Goal: Task Accomplishment & Management: Manage account settings

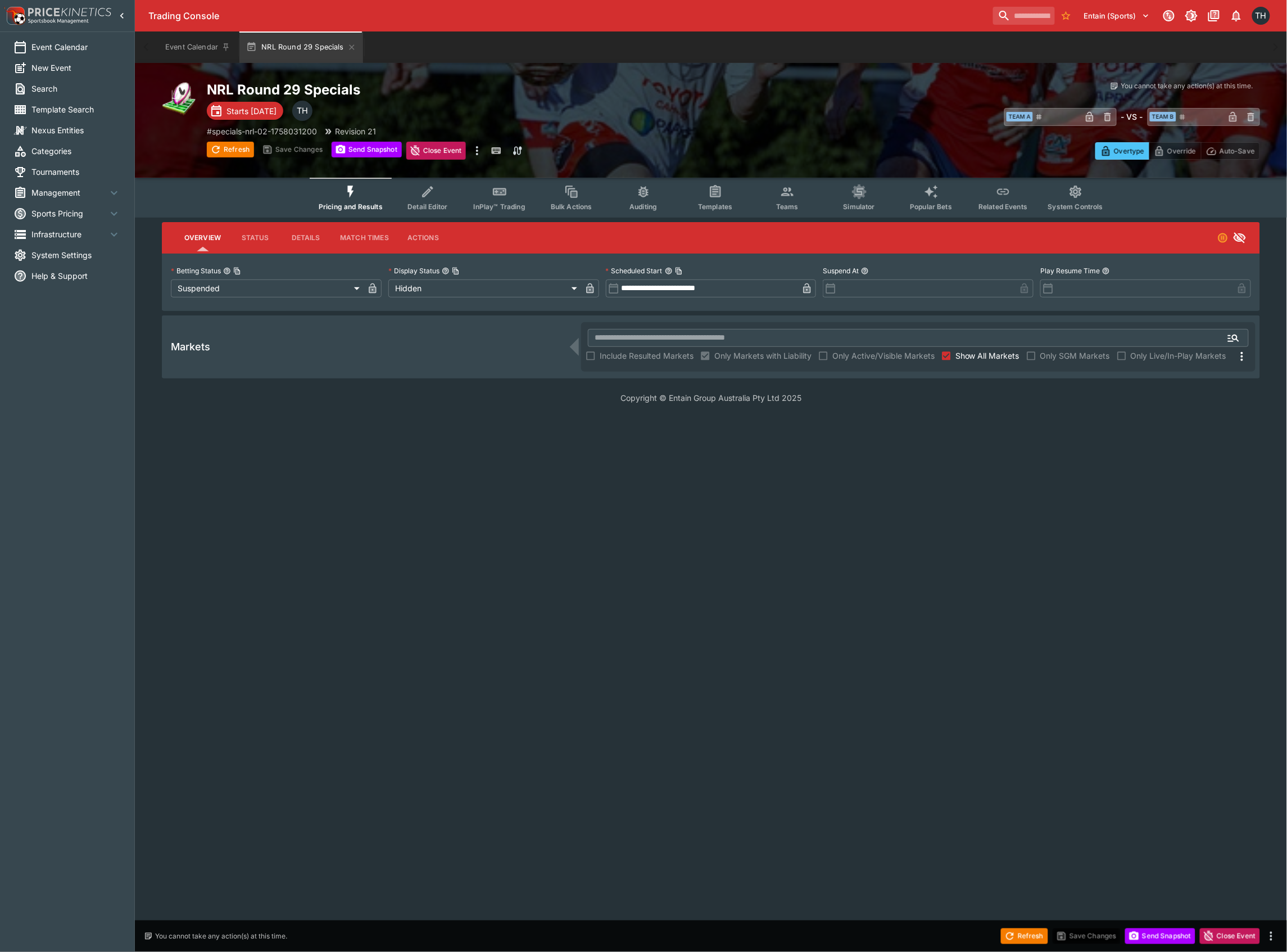
click at [425, 208] on span "Detail Editor" at bounding box center [428, 206] width 40 height 8
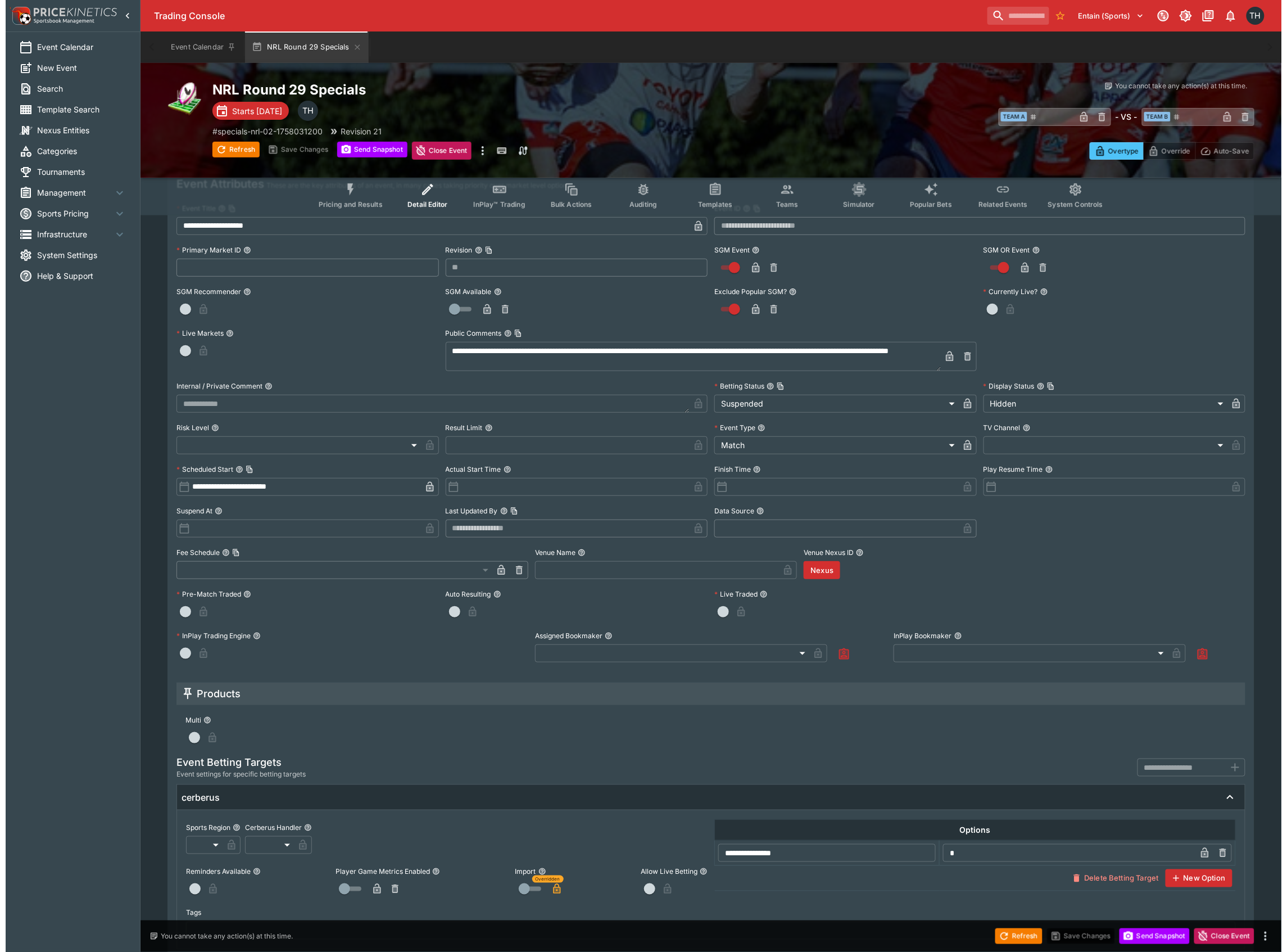
scroll to position [135, 0]
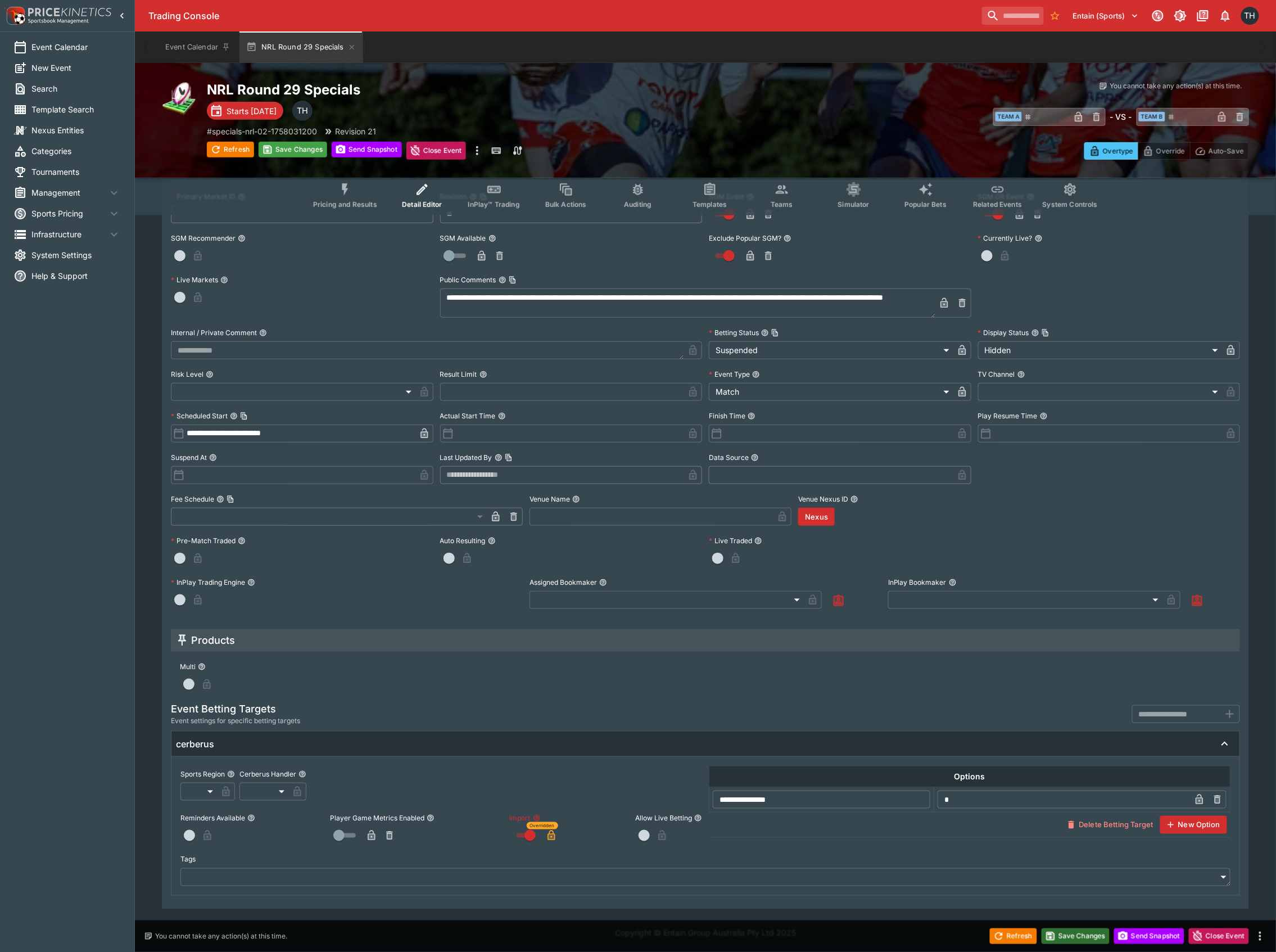
click at [1086, 939] on button "Save Changes" at bounding box center [1075, 935] width 69 height 16
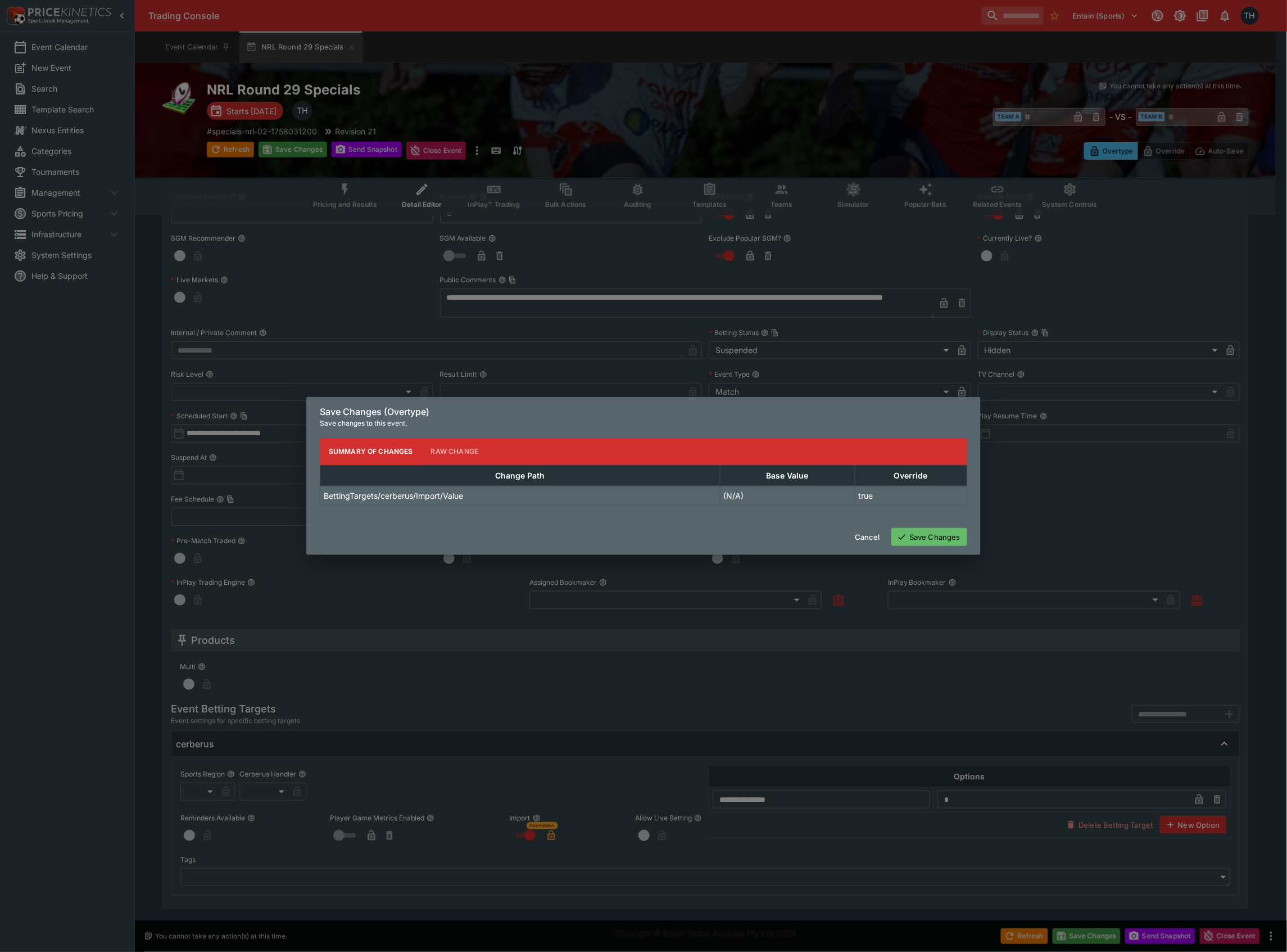
click at [931, 497] on td "true" at bounding box center [911, 495] width 112 height 19
click at [935, 525] on div "Cancel Save Changes" at bounding box center [644, 537] width 674 height 36
click at [929, 542] on button "Save Changes" at bounding box center [929, 537] width 76 height 18
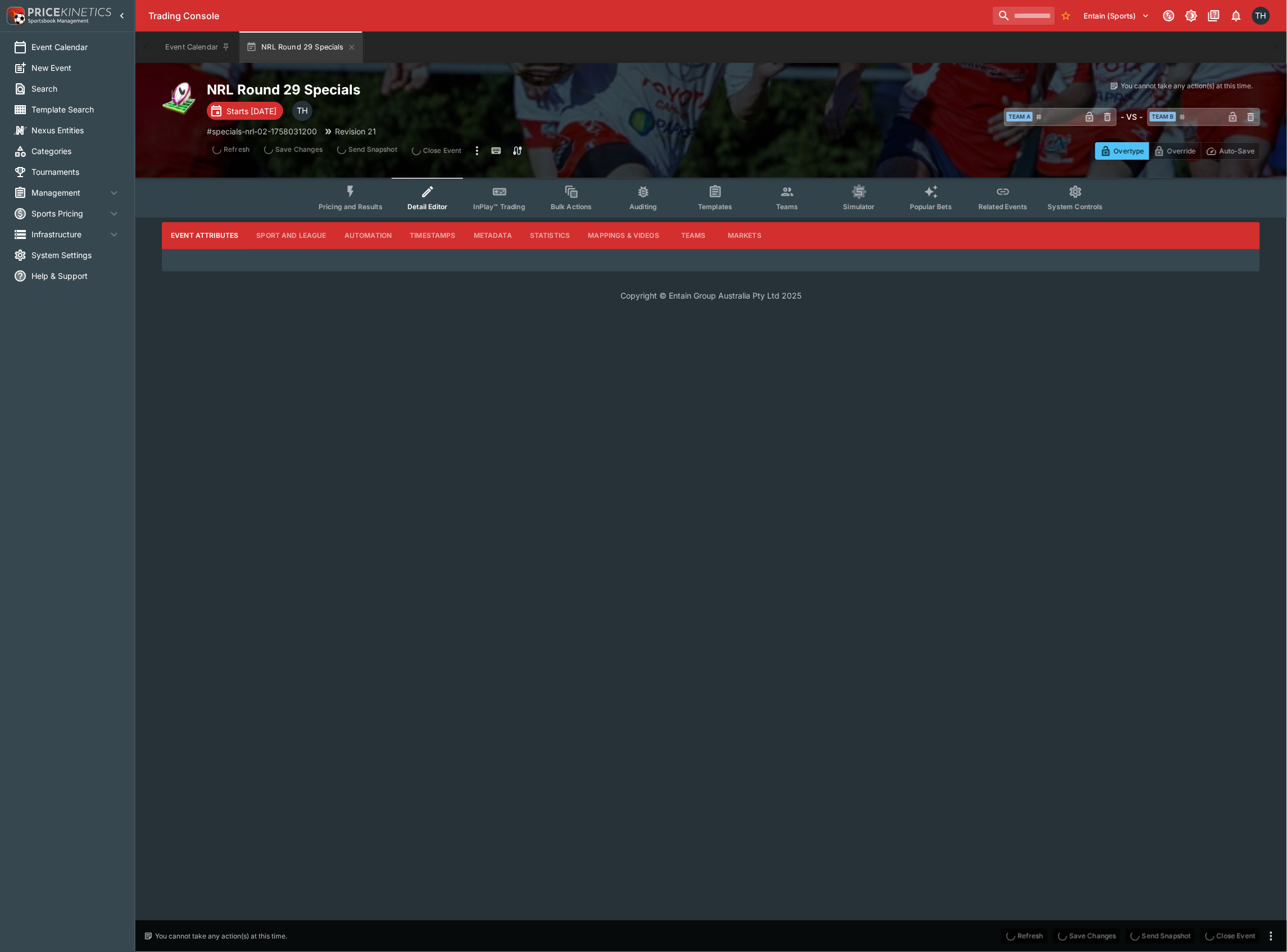
scroll to position [0, 0]
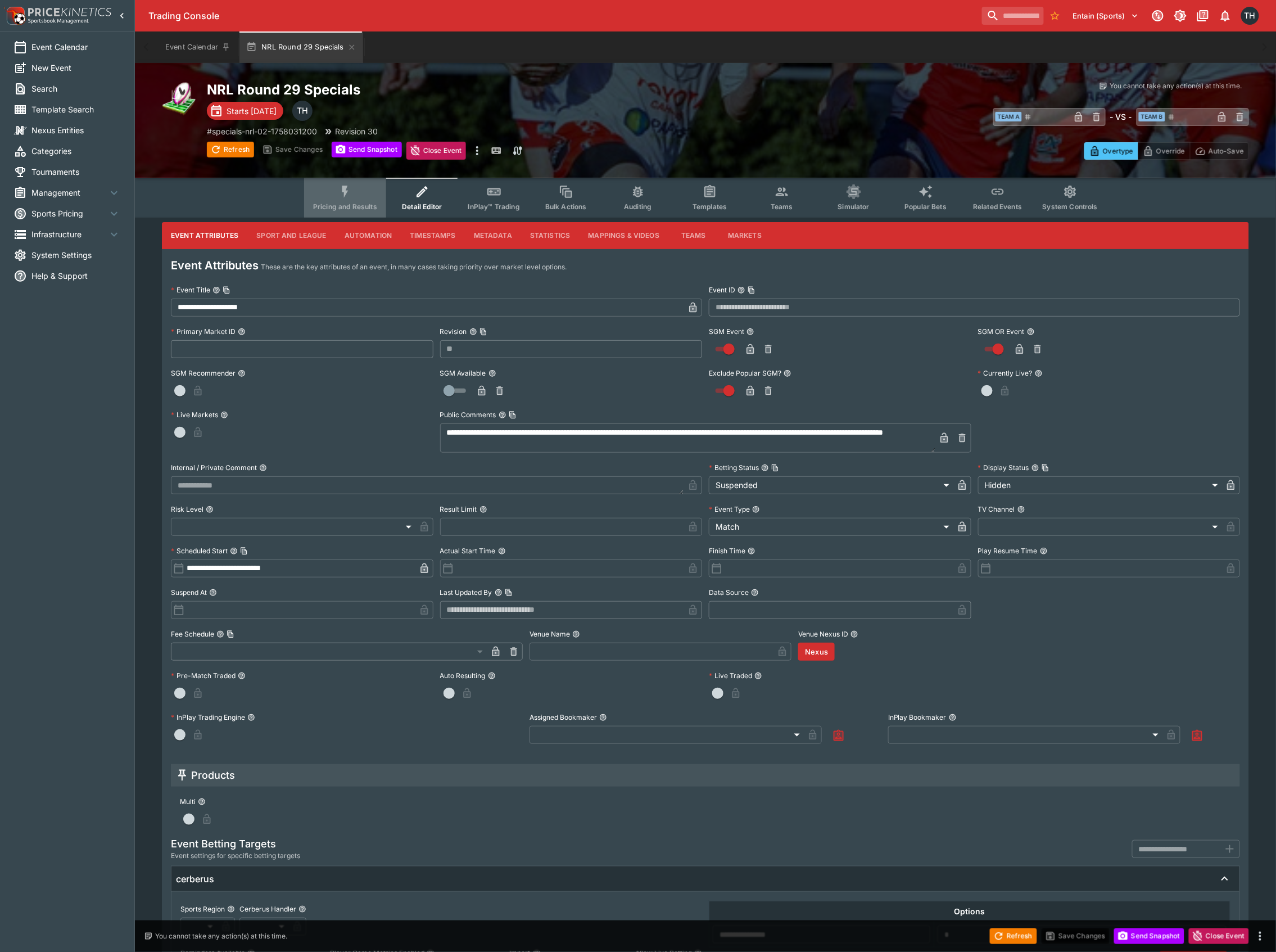
click at [336, 181] on button "Pricing and Results" at bounding box center [345, 198] width 82 height 40
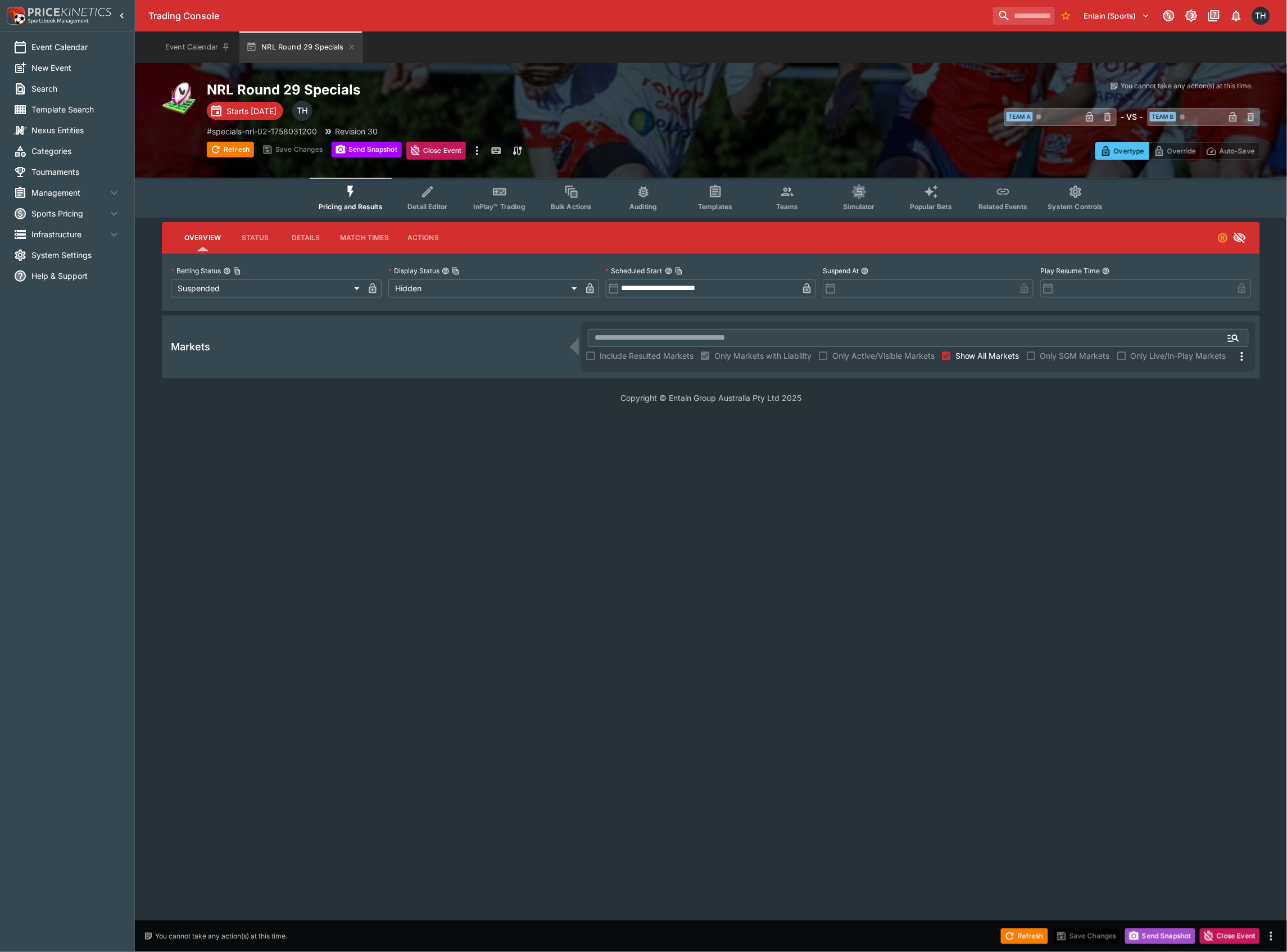
click at [1162, 934] on button "Send Snapshot" at bounding box center [1160, 935] width 70 height 16
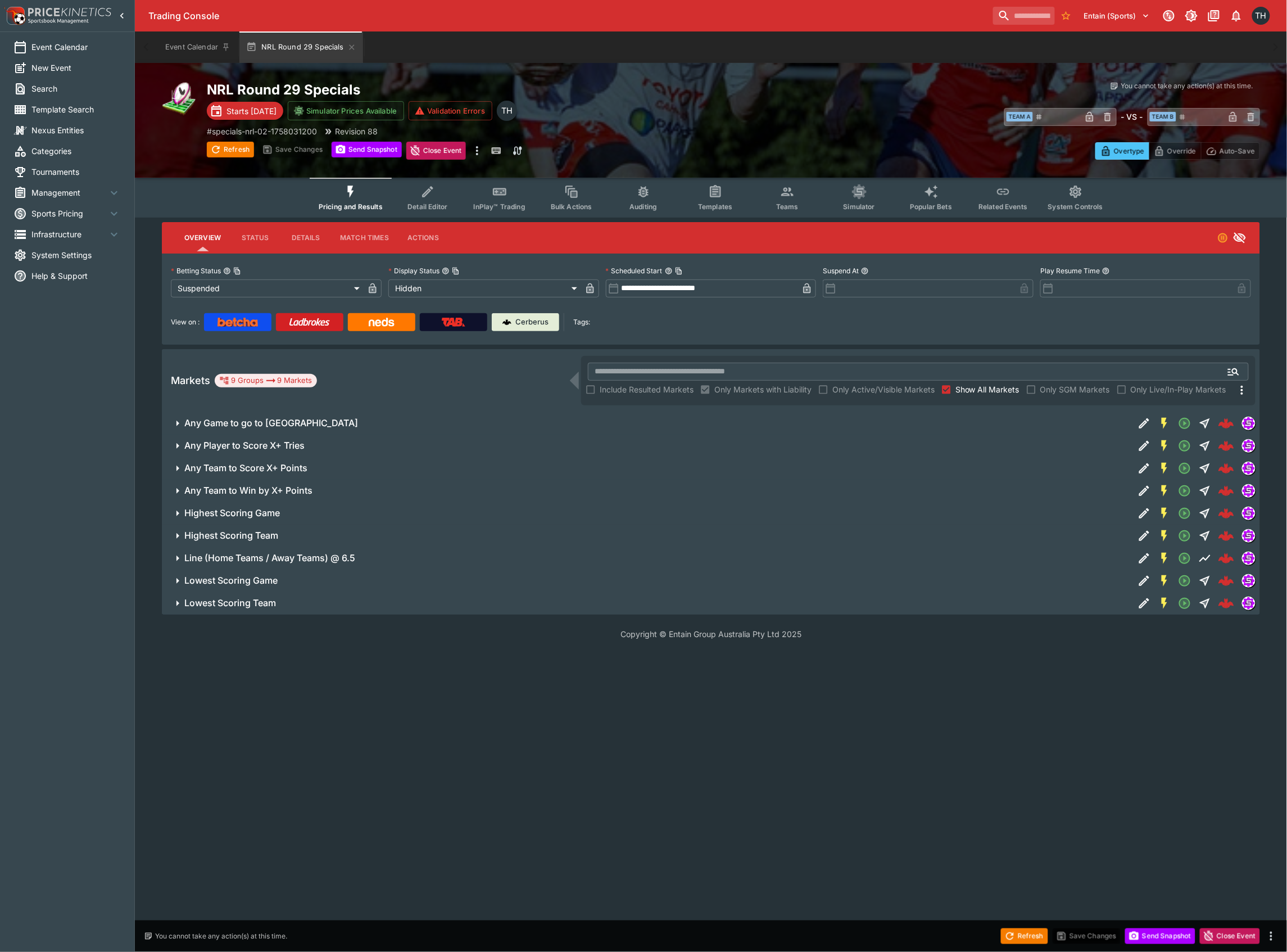
click at [444, 599] on span "Lowest Scoring Team" at bounding box center [655, 603] width 941 height 12
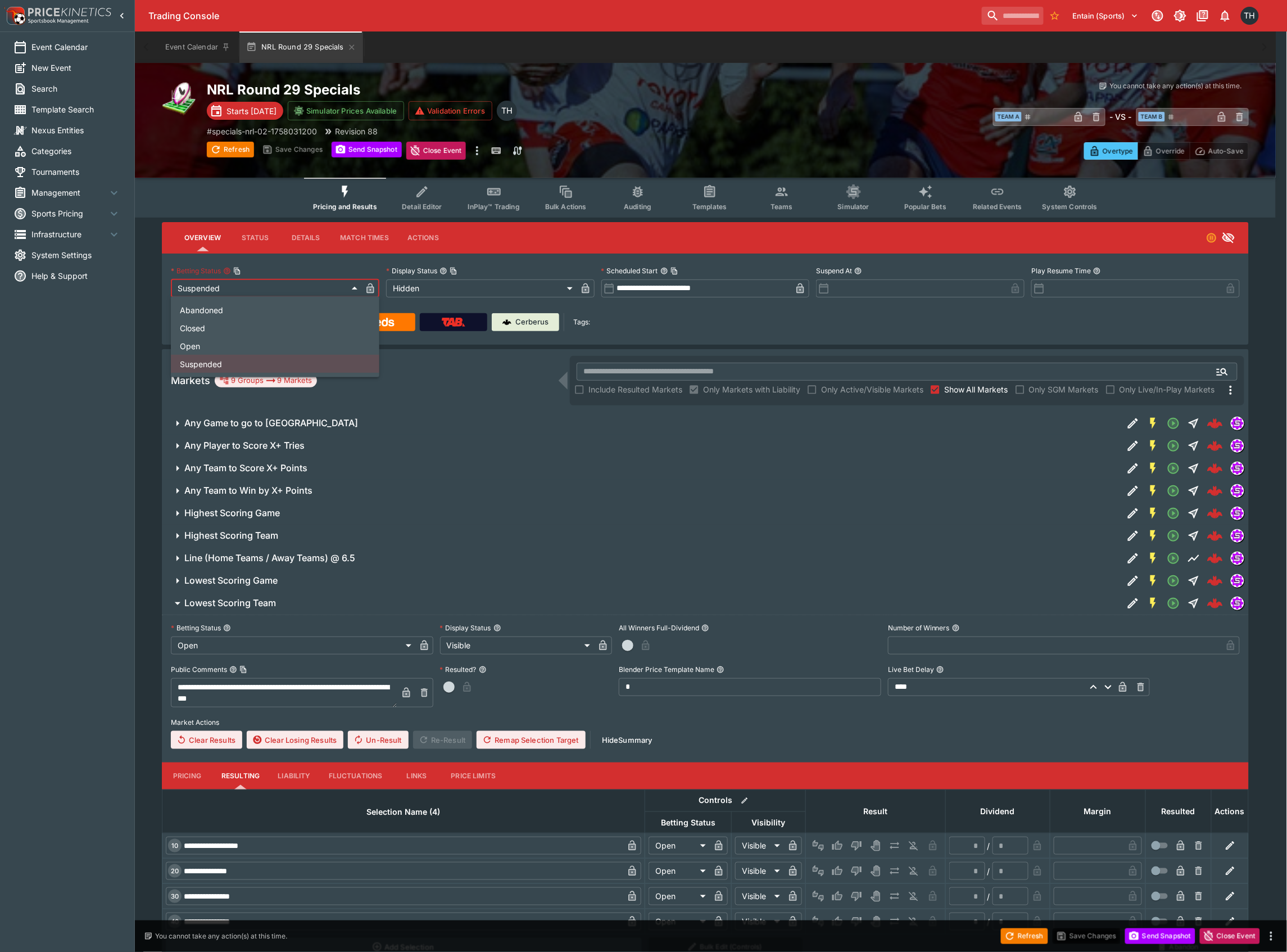
click at [303, 288] on body "**********" at bounding box center [644, 499] width 1287 height 998
click at [231, 349] on li "Open" at bounding box center [274, 346] width 208 height 18
type input "**********"
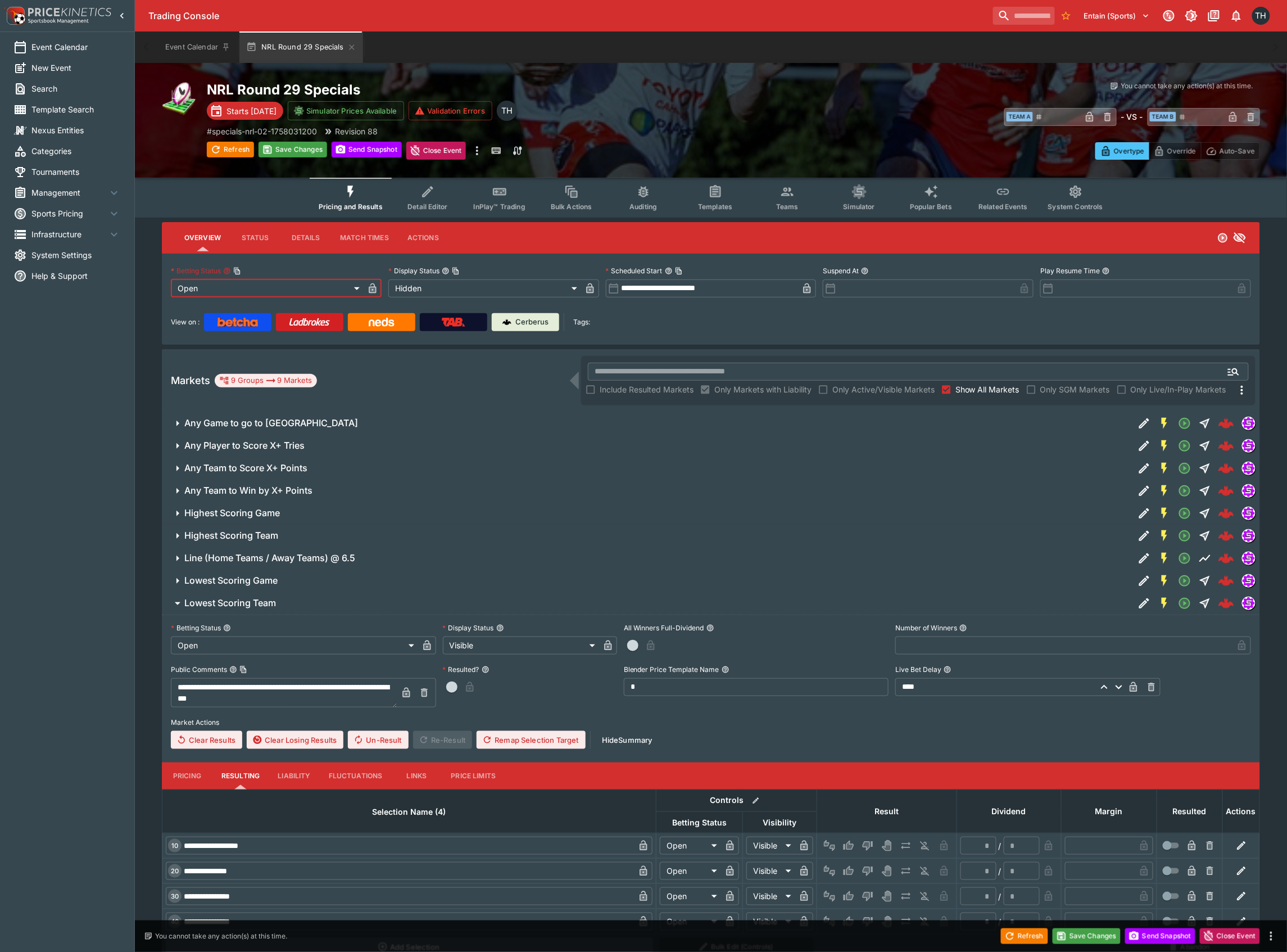
click at [430, 287] on body "**********" at bounding box center [644, 499] width 1287 height 998
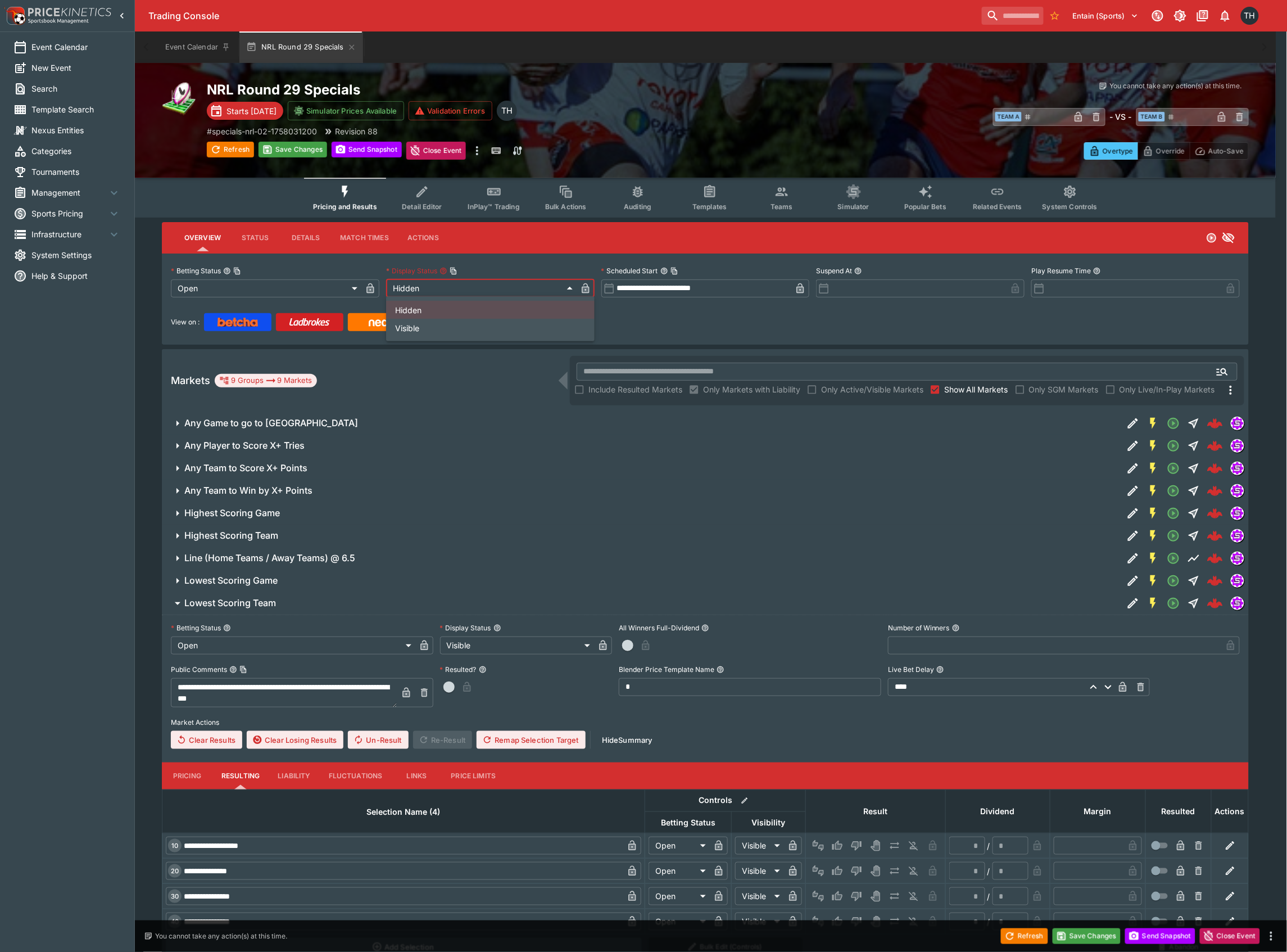
click at [420, 320] on li "Visible" at bounding box center [490, 328] width 208 height 18
type input "*******"
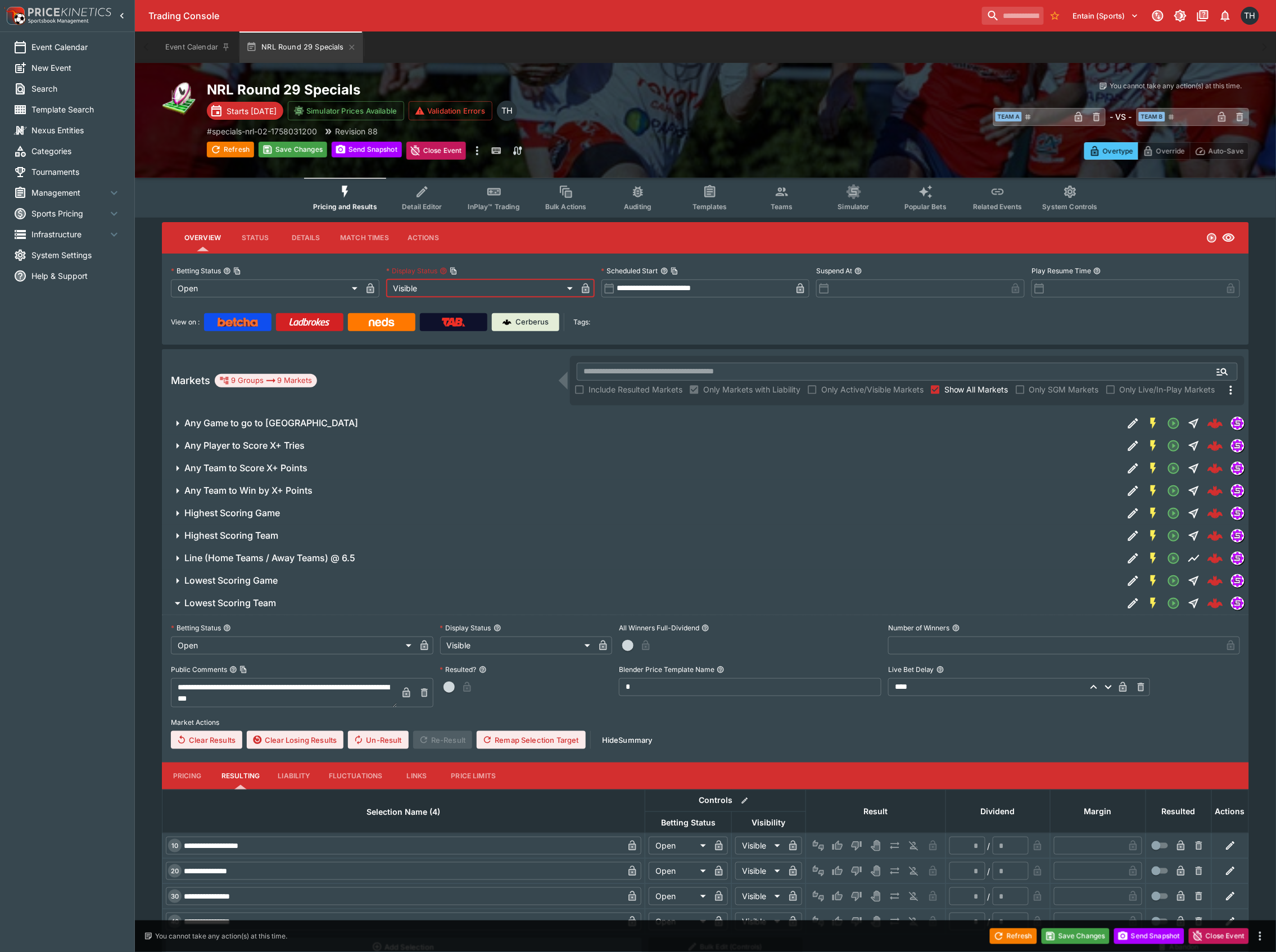
click at [1073, 927] on div "Refresh Save Changes Send Snapshot Close Event" at bounding box center [638, 936] width 1276 height 32
click at [1071, 928] on button "Save Changes" at bounding box center [1075, 935] width 69 height 16
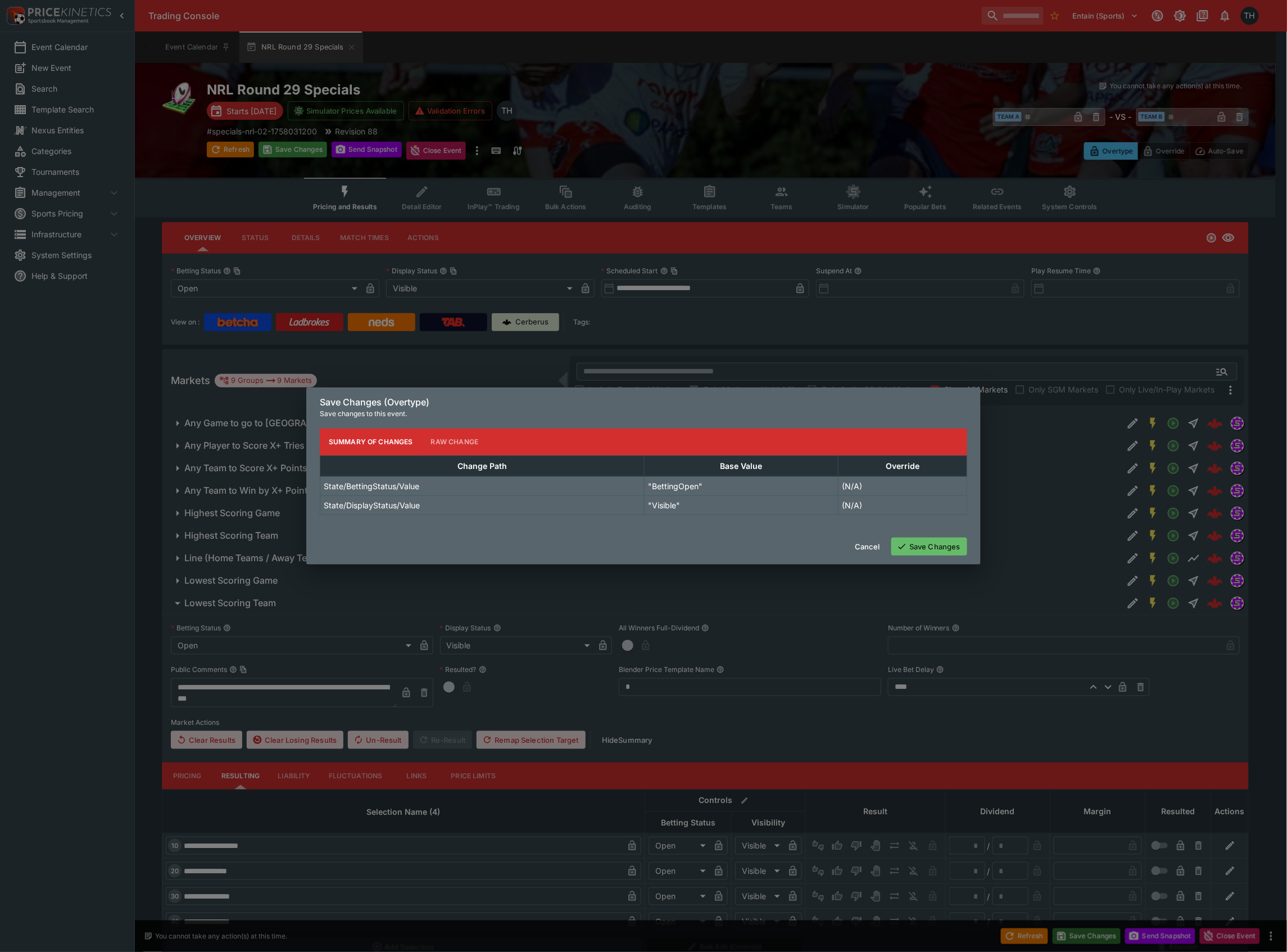
click at [1071, 932] on div "Save Changes (Overtype) Save changes to this event. Summary of Changes Raw Chan…" at bounding box center [644, 476] width 1287 height 952
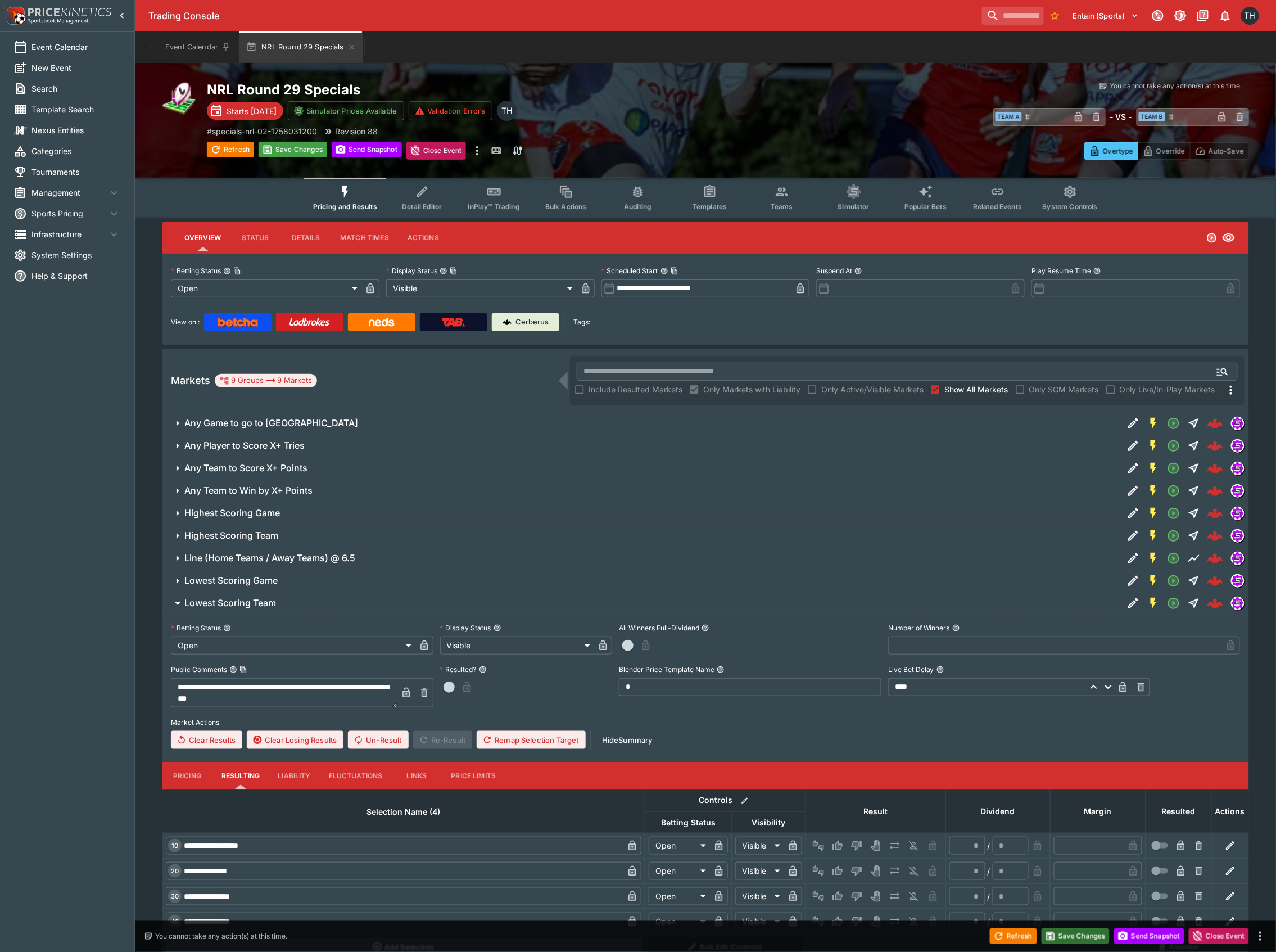
click at [1068, 939] on button "Save Changes" at bounding box center [1075, 935] width 69 height 16
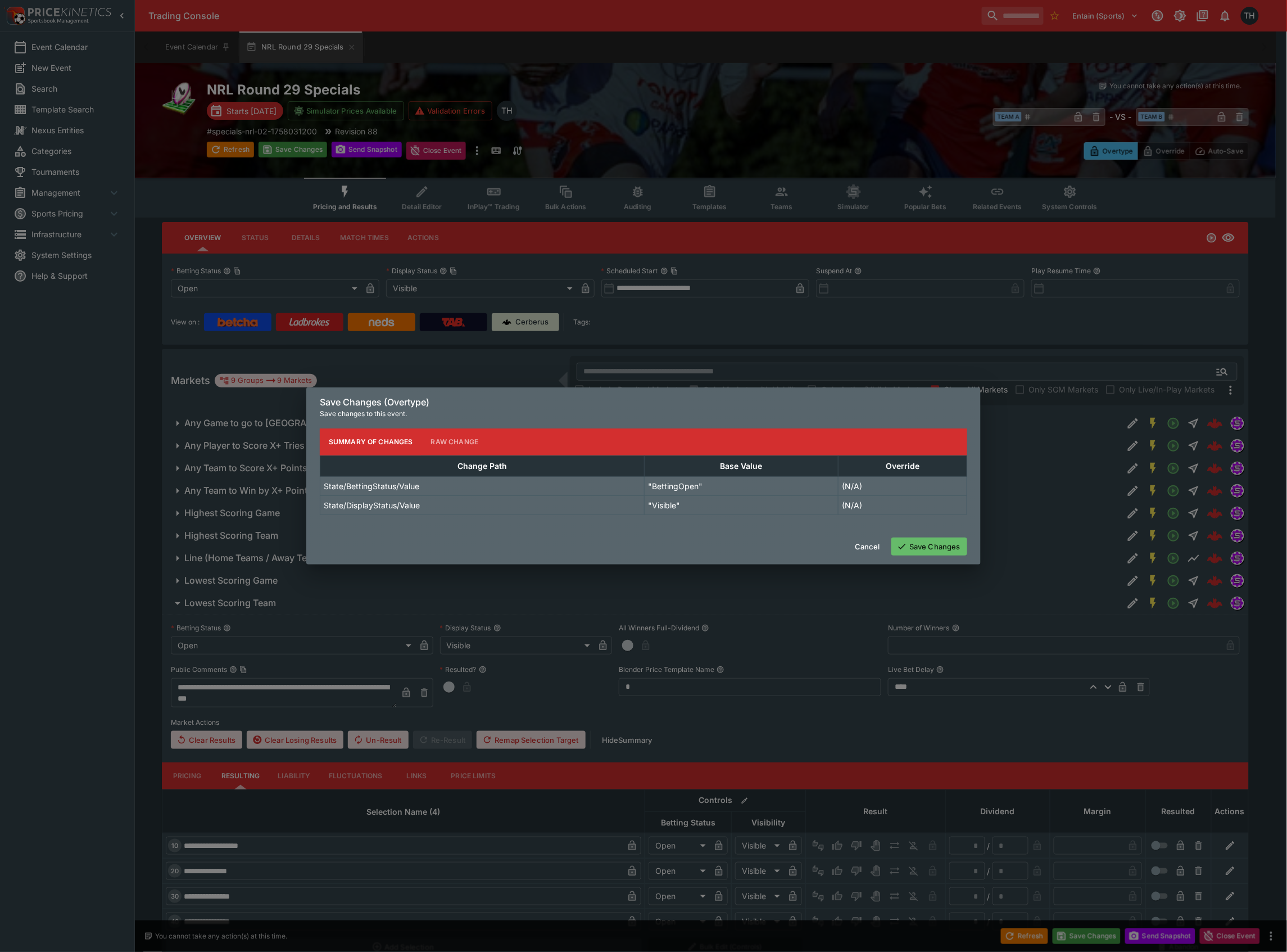
click at [941, 549] on button "Save Changes" at bounding box center [929, 547] width 76 height 18
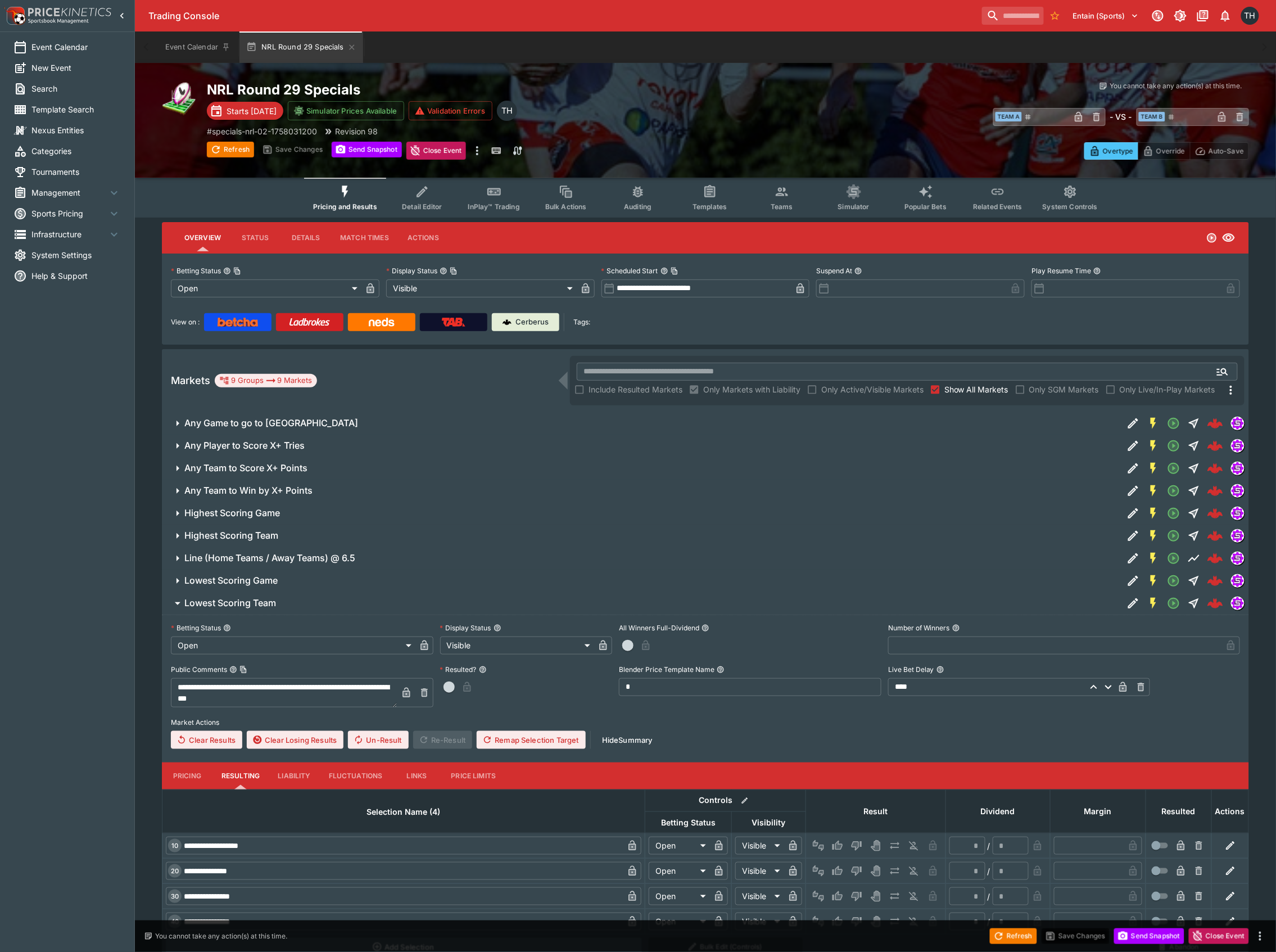
click at [323, 603] on span "Lowest Scoring Team" at bounding box center [649, 603] width 929 height 12
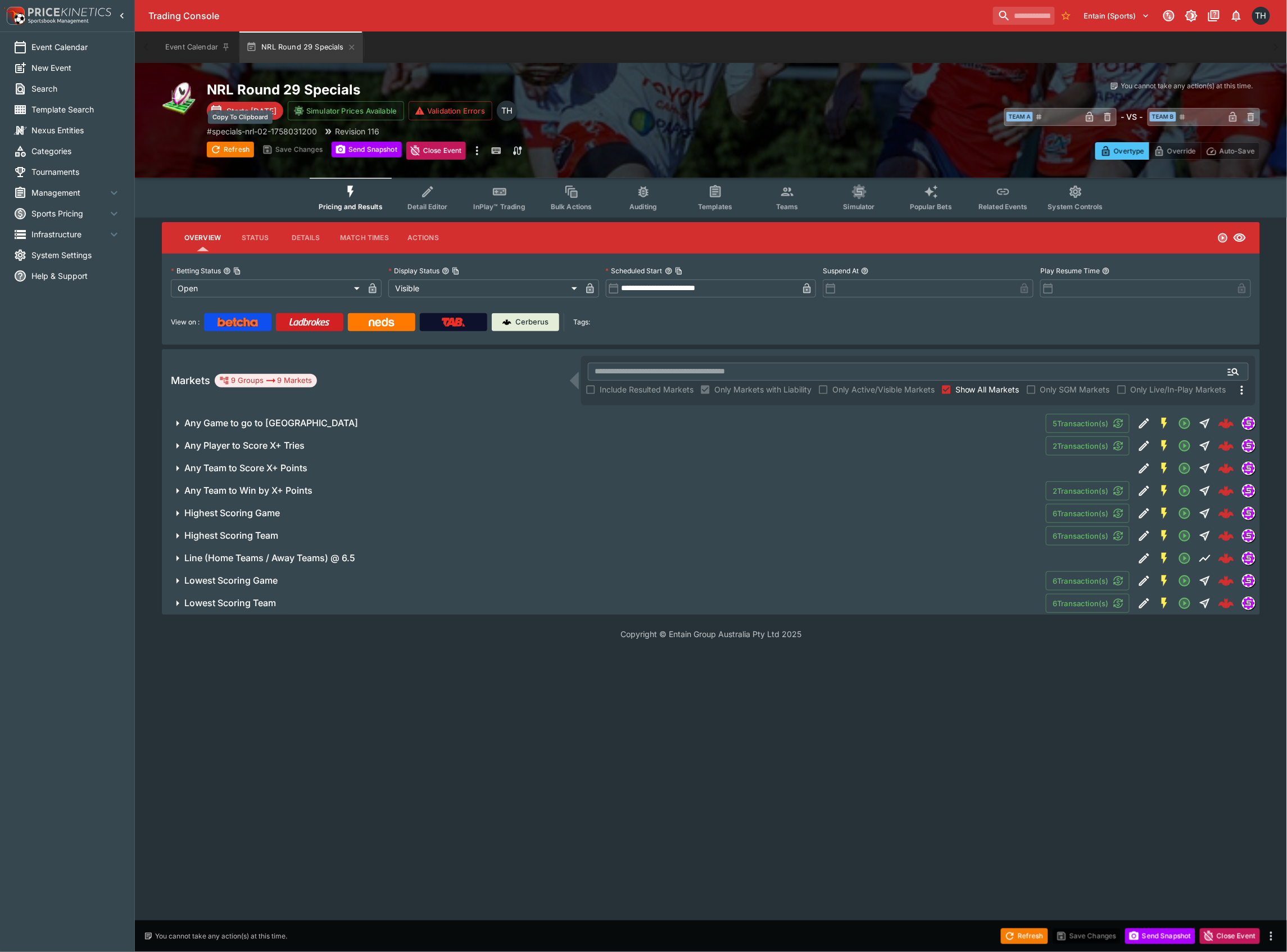
click at [280, 129] on p "# specials-nrl-02-1758031200" at bounding box center [262, 131] width 110 height 12
click at [299, 324] on img at bounding box center [309, 322] width 41 height 9
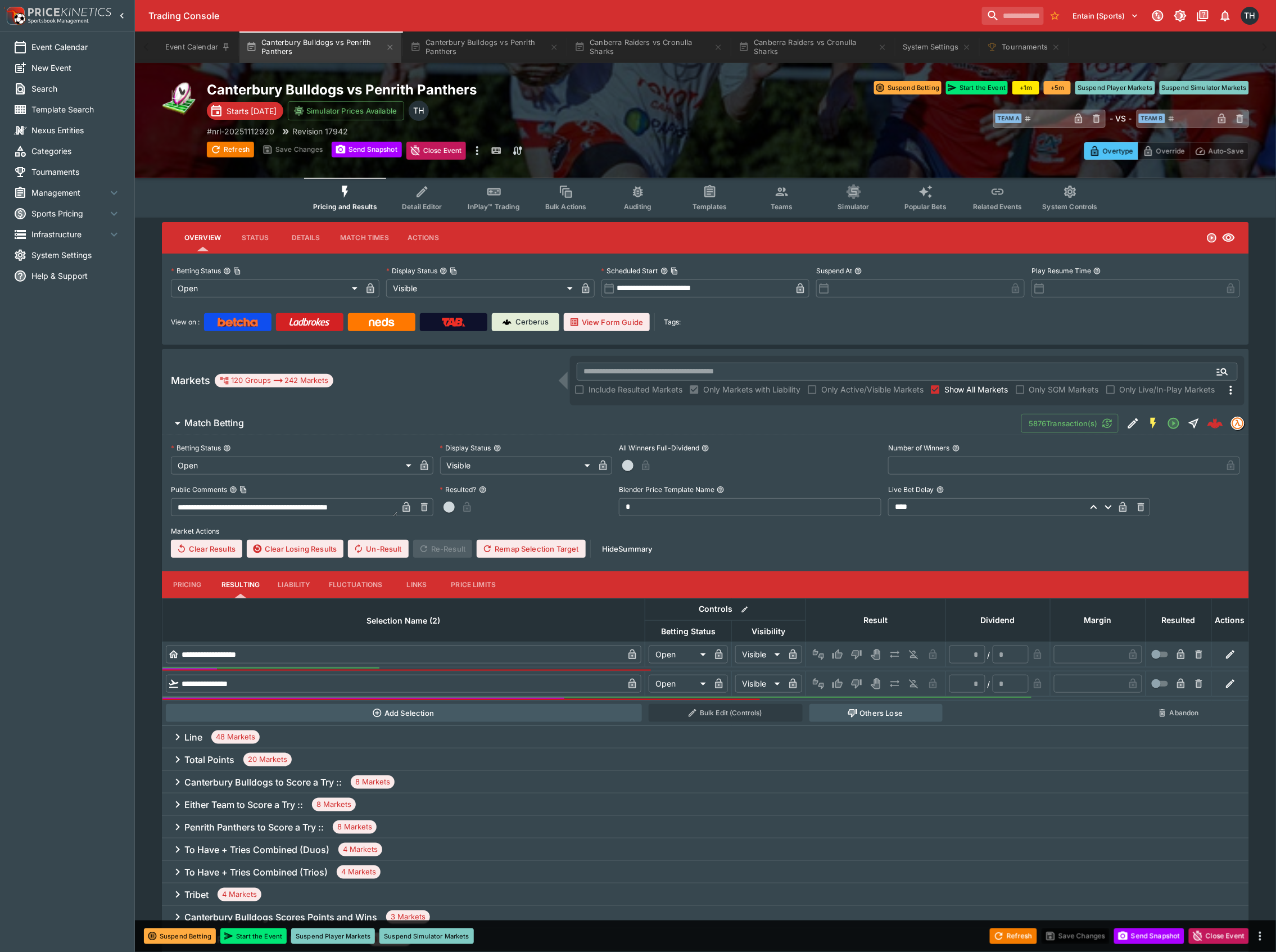
click at [727, 190] on button "Templates" at bounding box center [709, 198] width 72 height 40
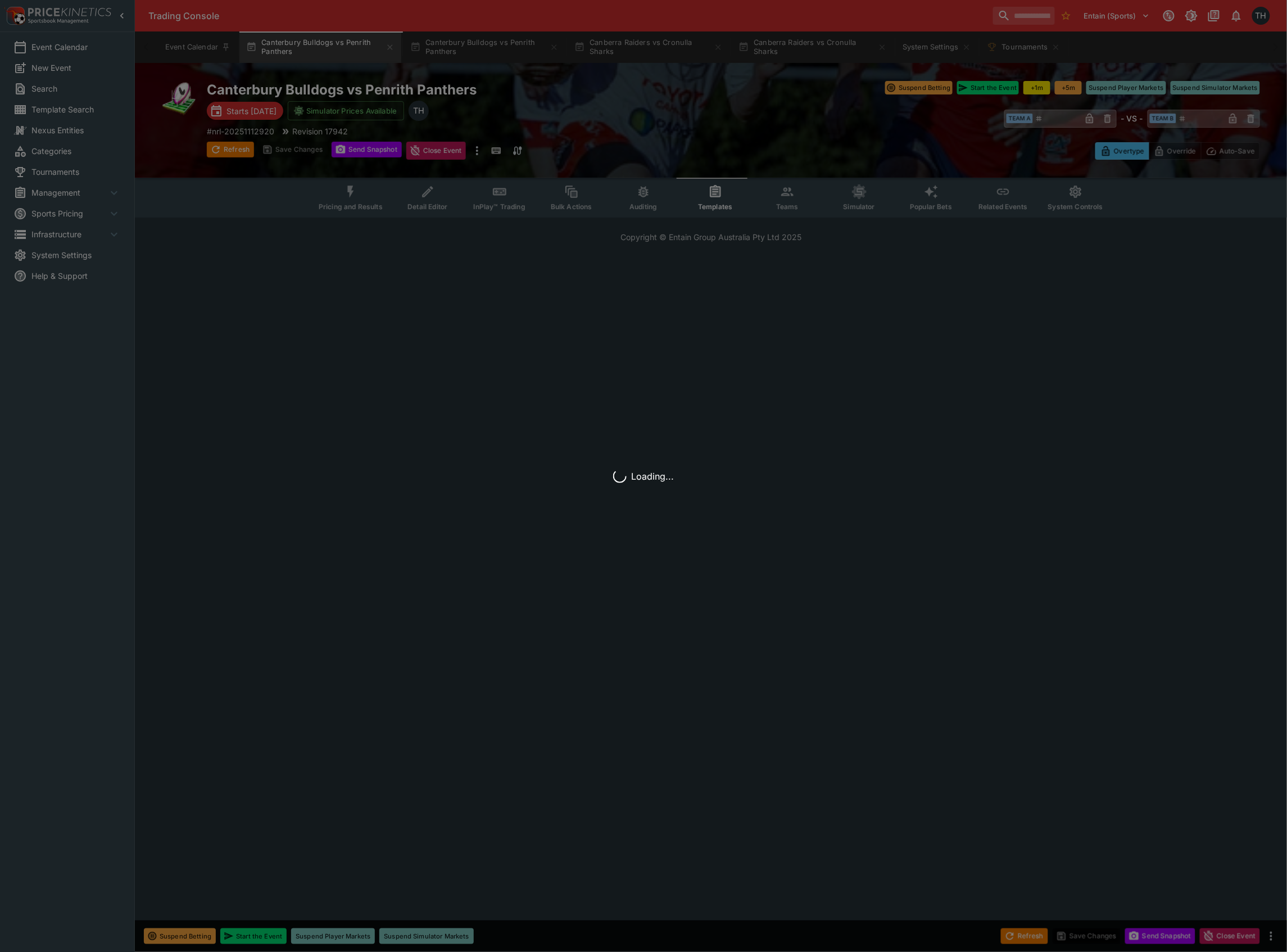
click at [781, 196] on div "Loading..." at bounding box center [644, 476] width 1287 height 952
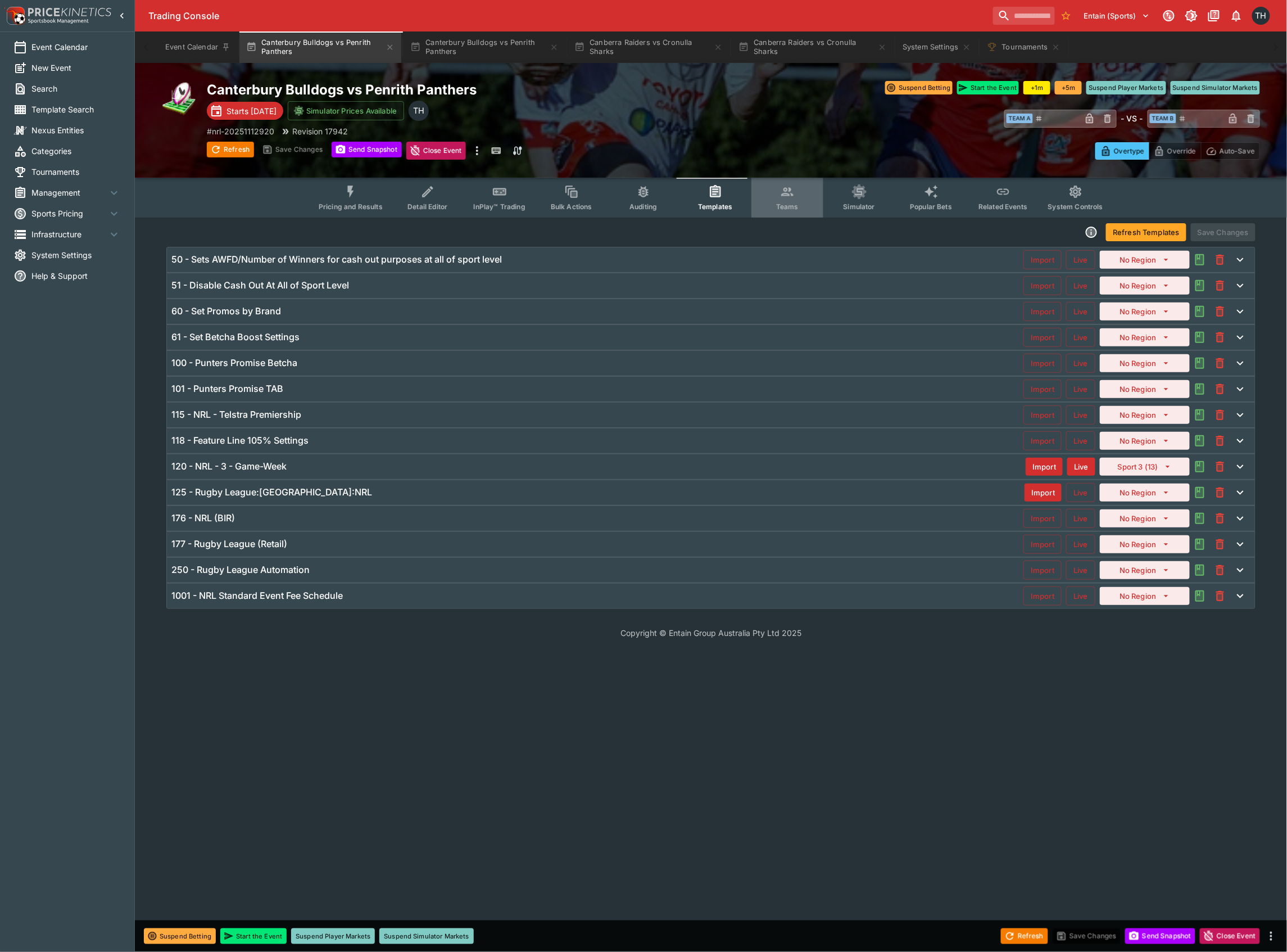
click at [781, 196] on icon "Event type filters" at bounding box center [786, 191] width 14 height 14
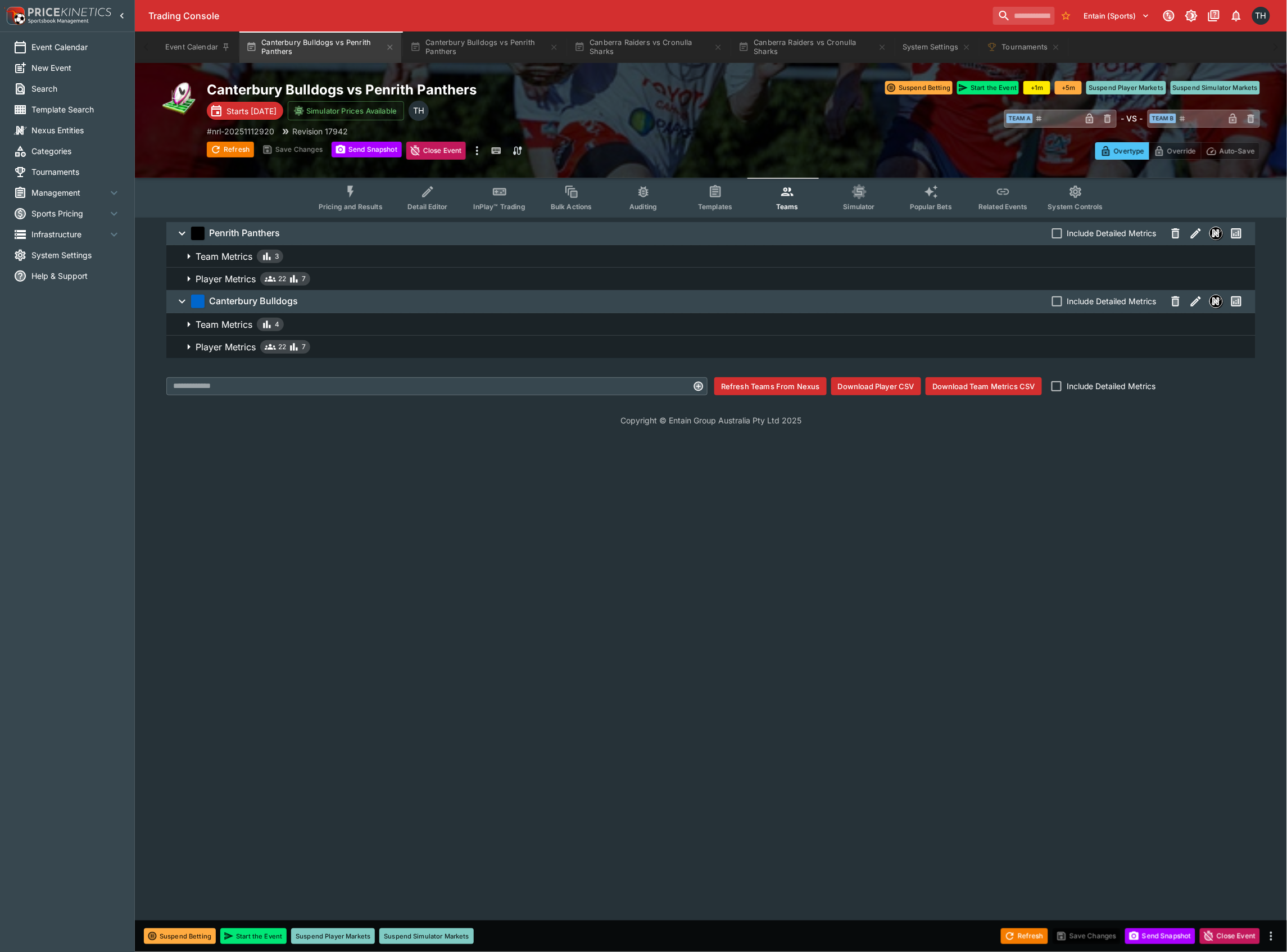
click at [389, 275] on span "Player Metrics 22 7" at bounding box center [721, 278] width 1051 height 13
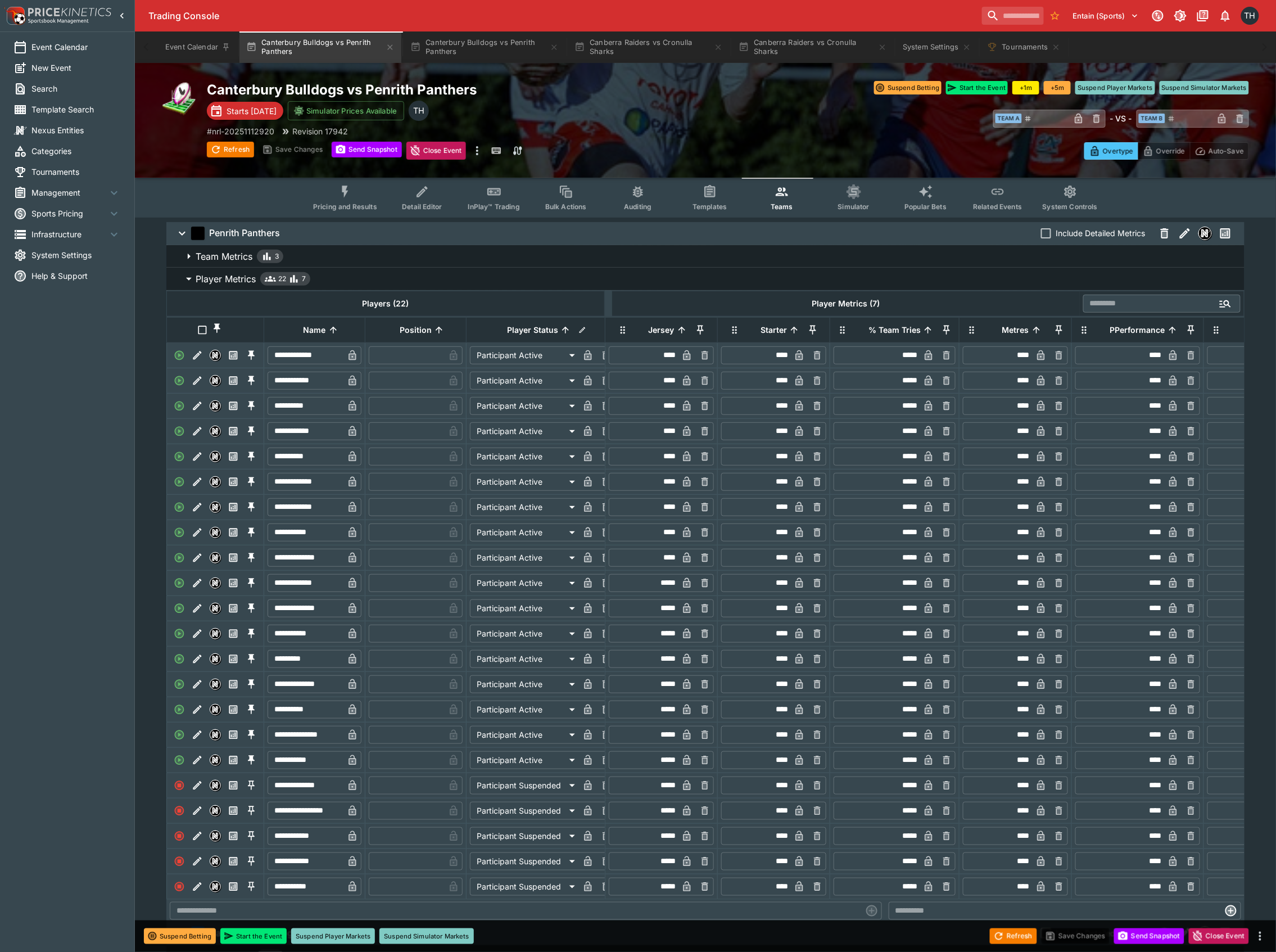
click at [899, 361] on input "*****" at bounding box center [877, 355] width 84 height 18
drag, startPoint x: 929, startPoint y: 940, endPoint x: 936, endPoint y: 938, distance: 7.3
click at [929, 939] on div "Refresh Save Changes Send Snapshot Close Event" at bounding box center [638, 936] width 1276 height 32
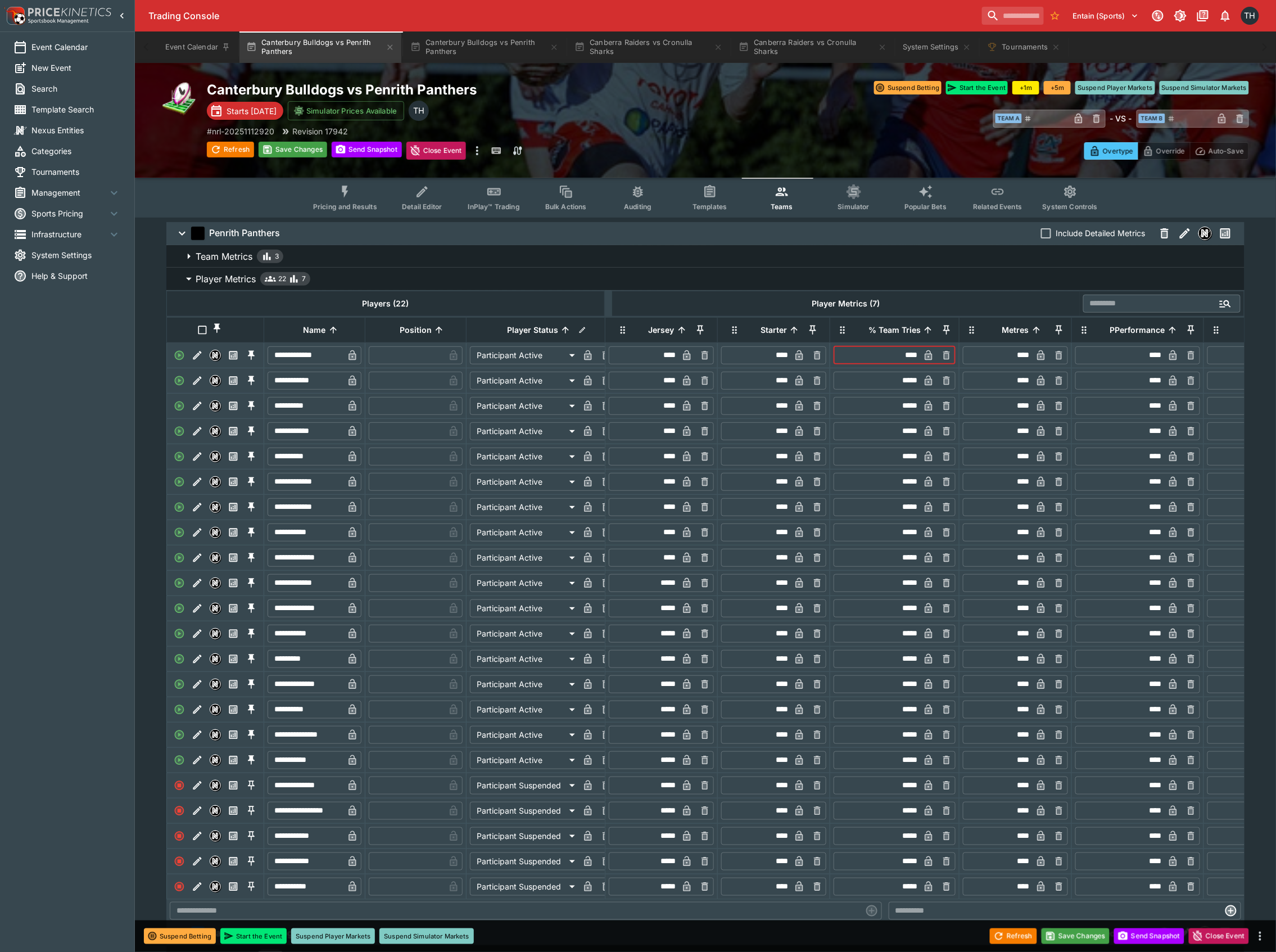
type input "*****"
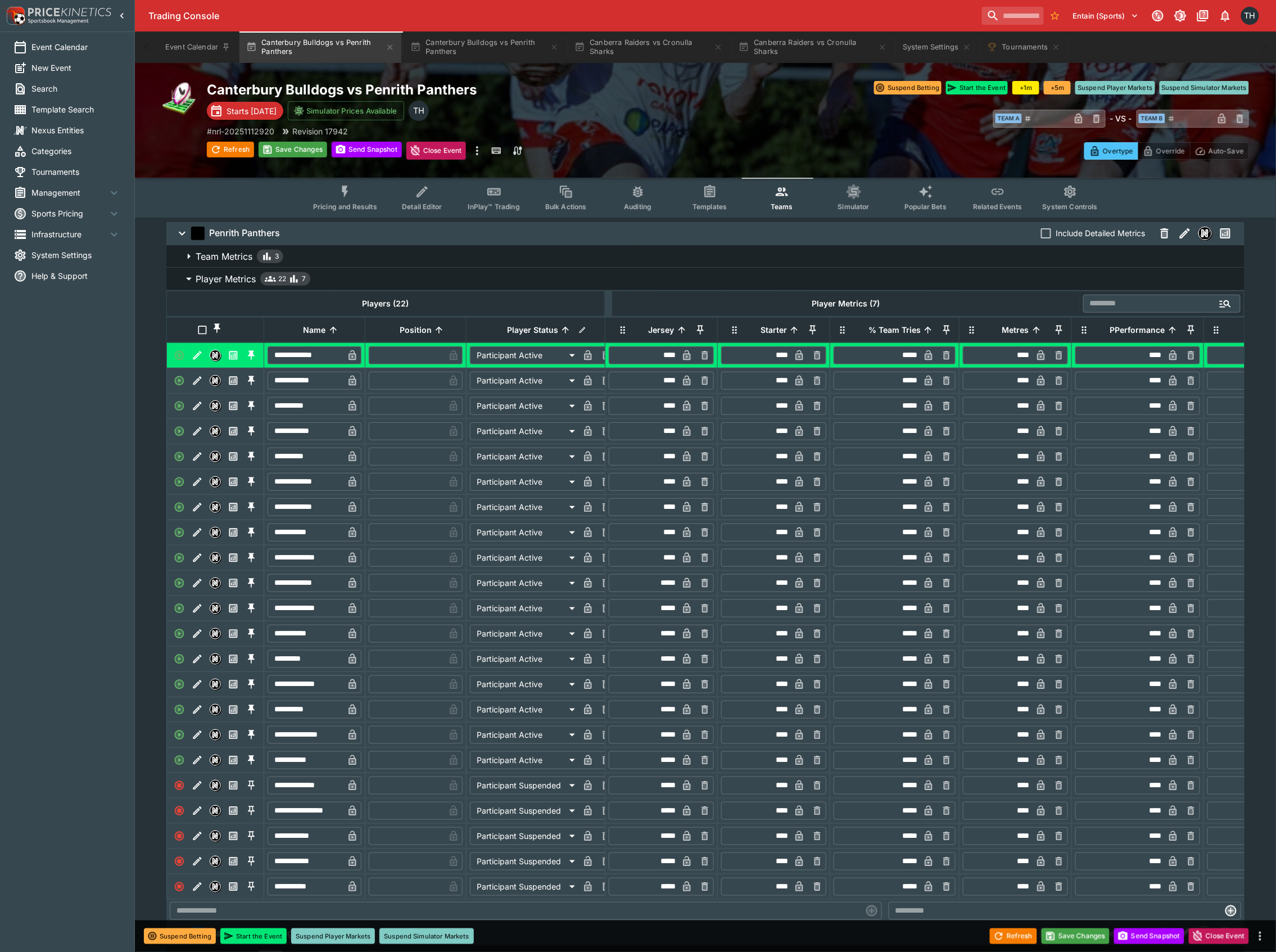
click at [1082, 923] on div "Refresh Save Changes Send Snapshot Close Event" at bounding box center [638, 936] width 1276 height 32
click at [1082, 931] on button "Save Changes" at bounding box center [1075, 935] width 69 height 16
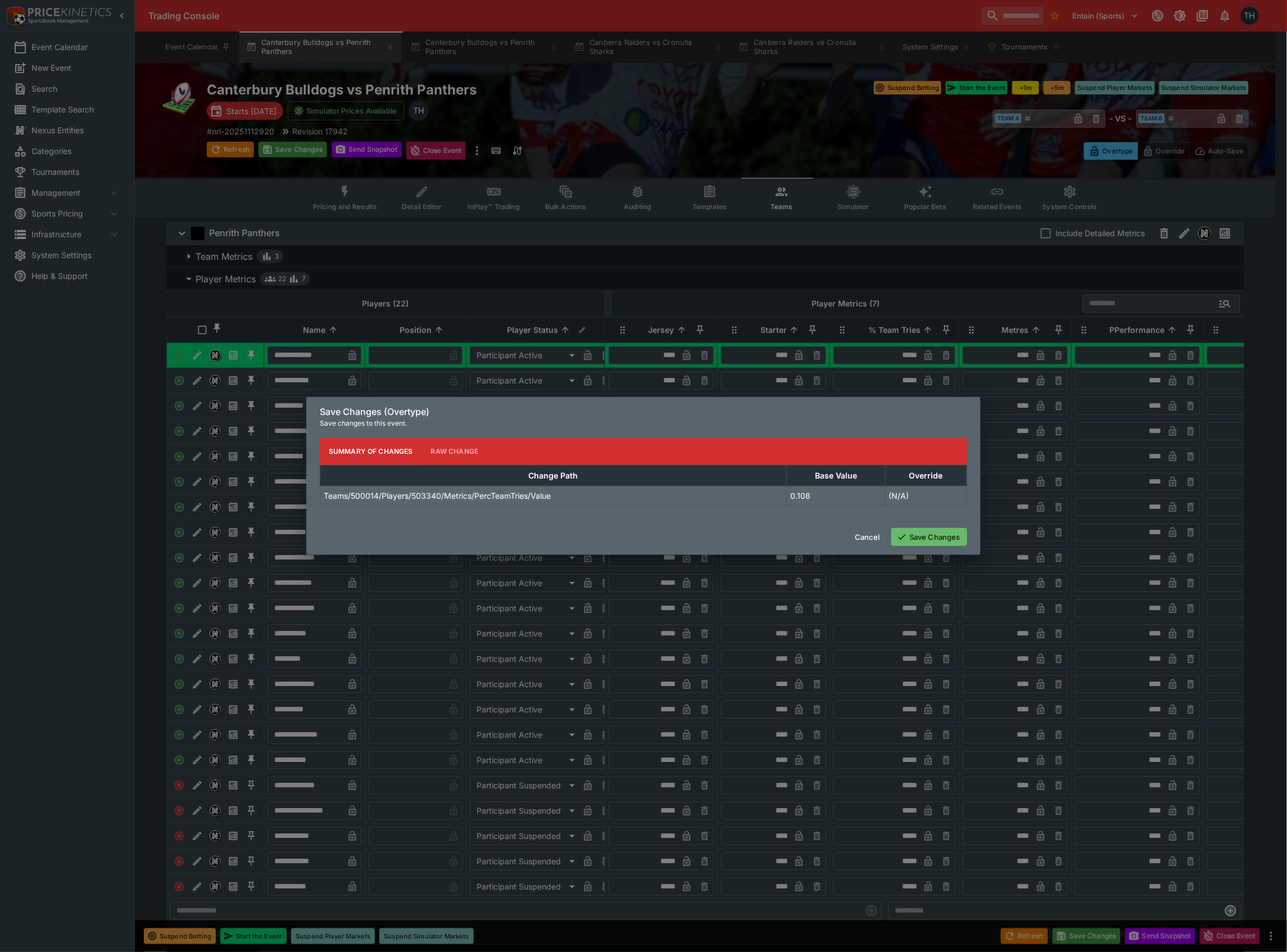
click at [967, 529] on button "Save Changes" at bounding box center [929, 537] width 76 height 18
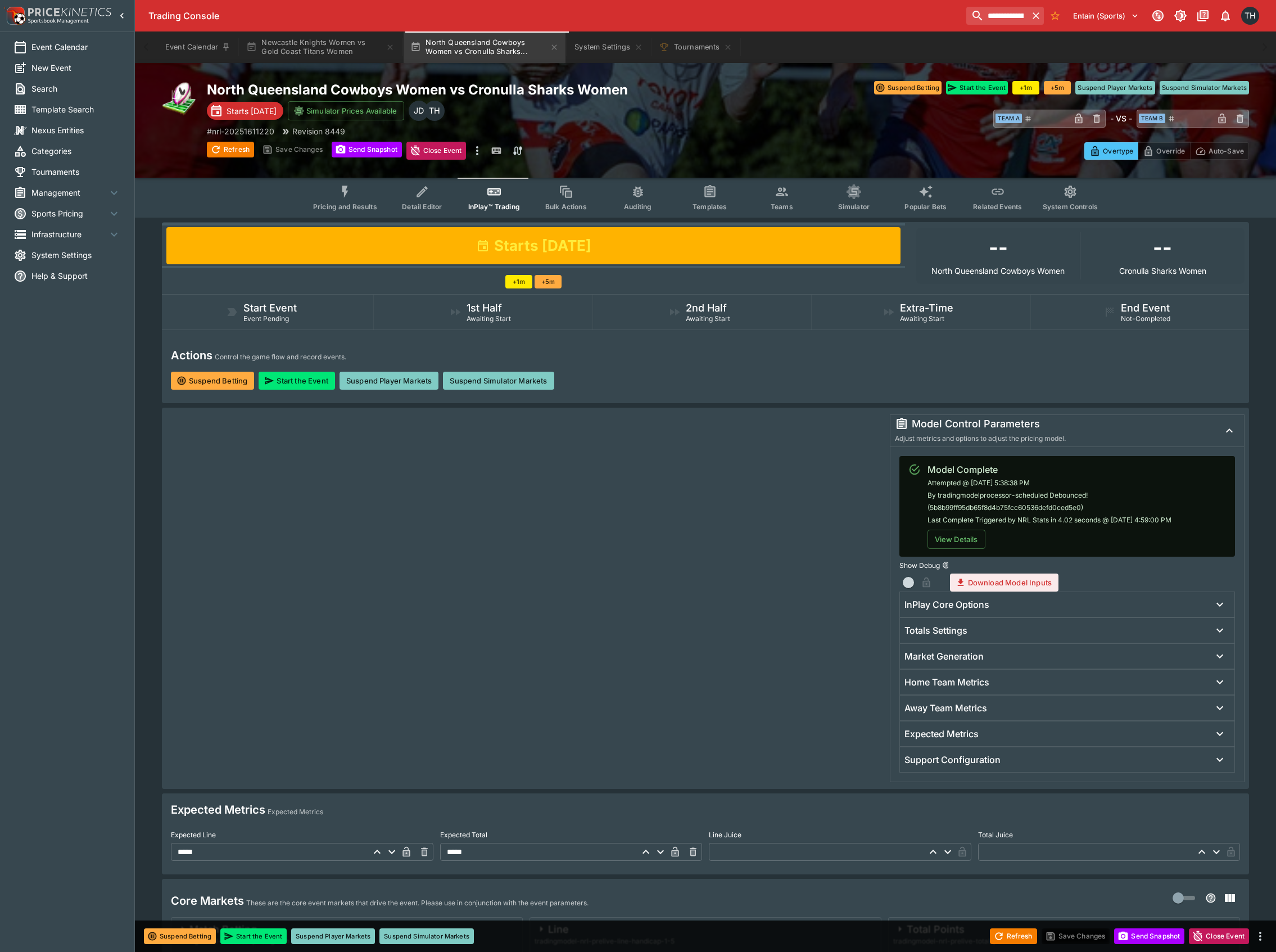
scroll to position [374, 0]
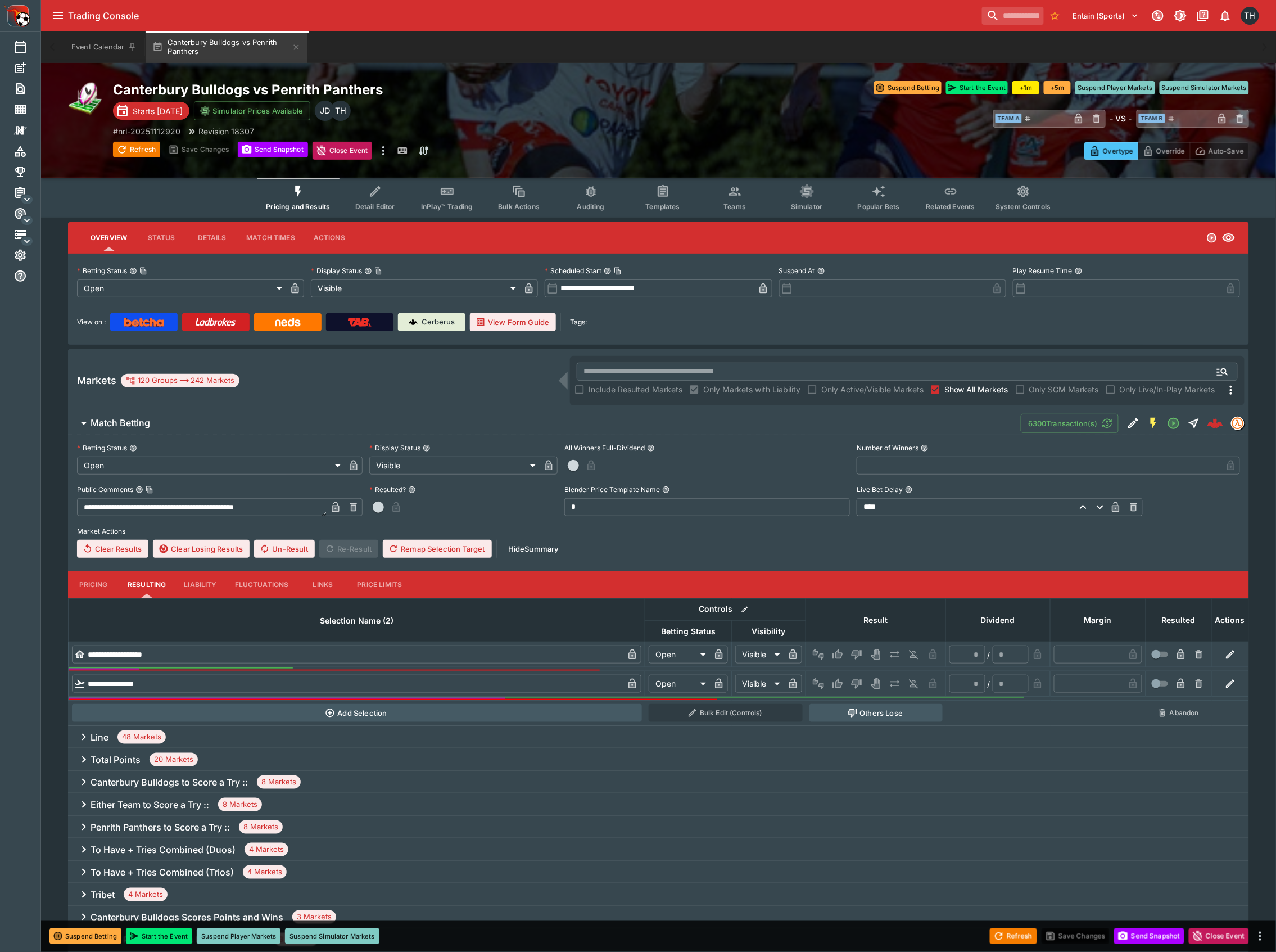
click at [765, 208] on span "Popular Bets" at bounding box center [878, 206] width 42 height 8
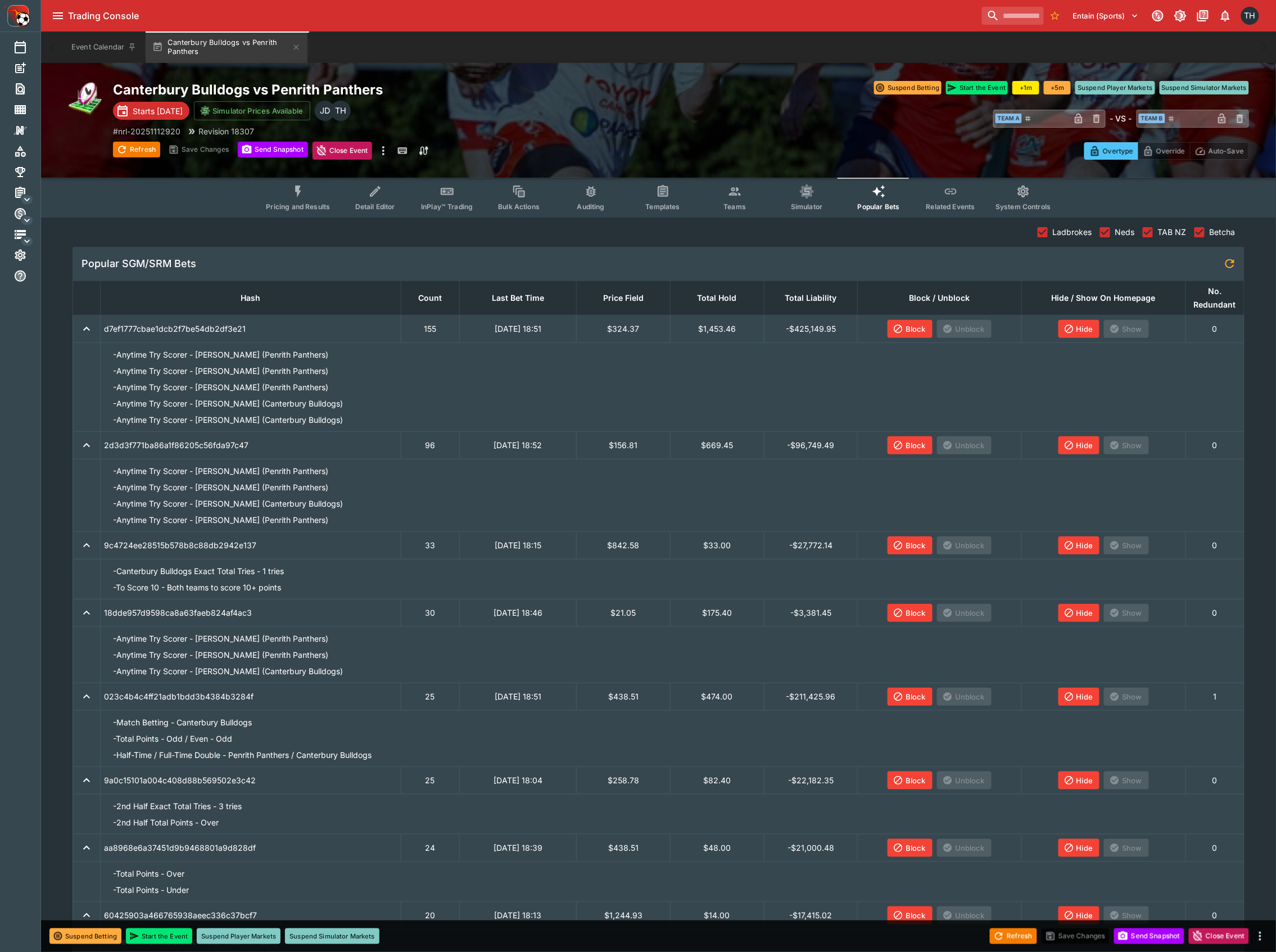
click at [765, 327] on button "Block" at bounding box center [910, 329] width 45 height 18
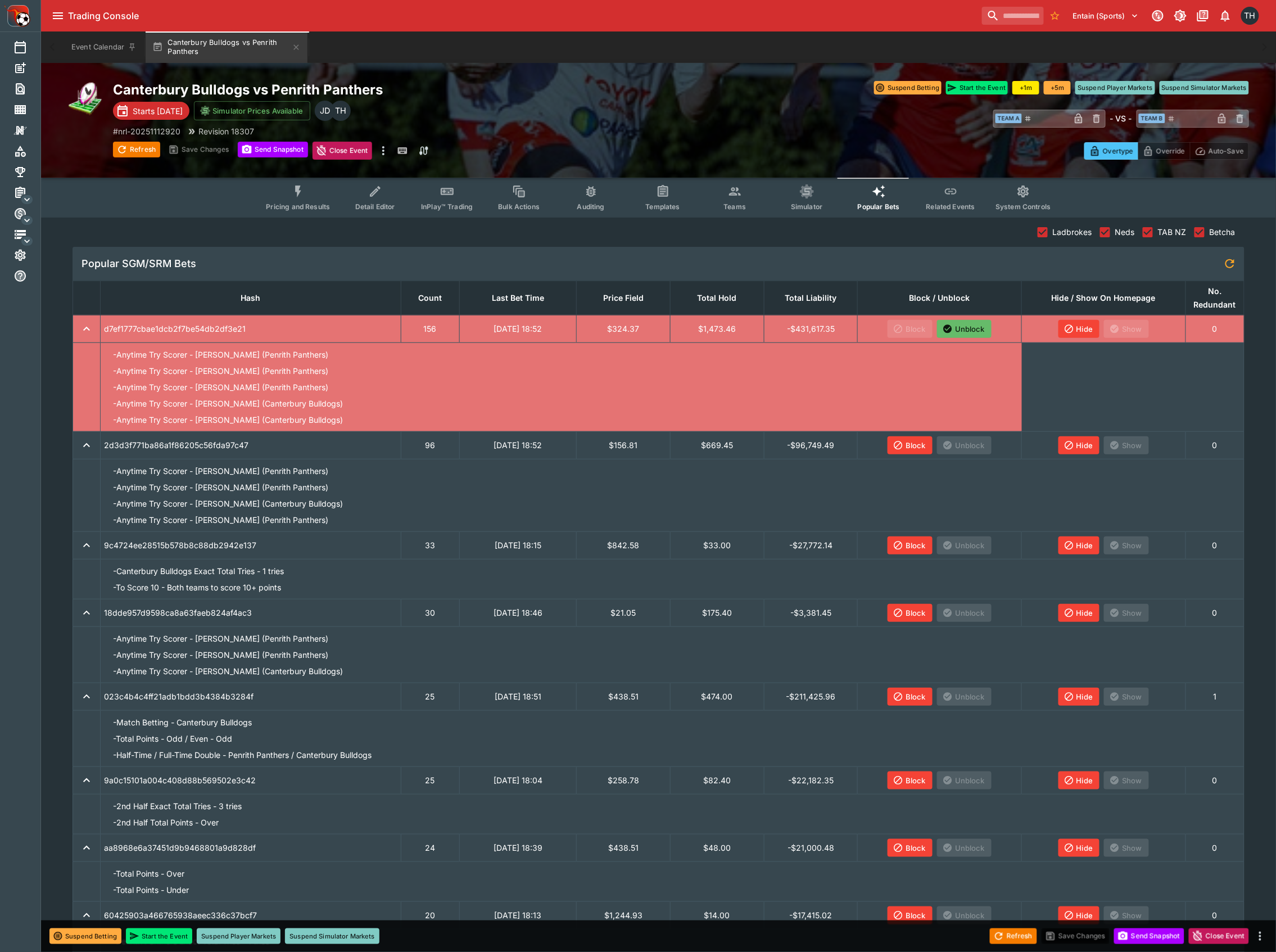
click at [765, 328] on button "Hide" at bounding box center [1079, 329] width 42 height 18
click at [739, 202] on span "Teams" at bounding box center [735, 206] width 23 height 8
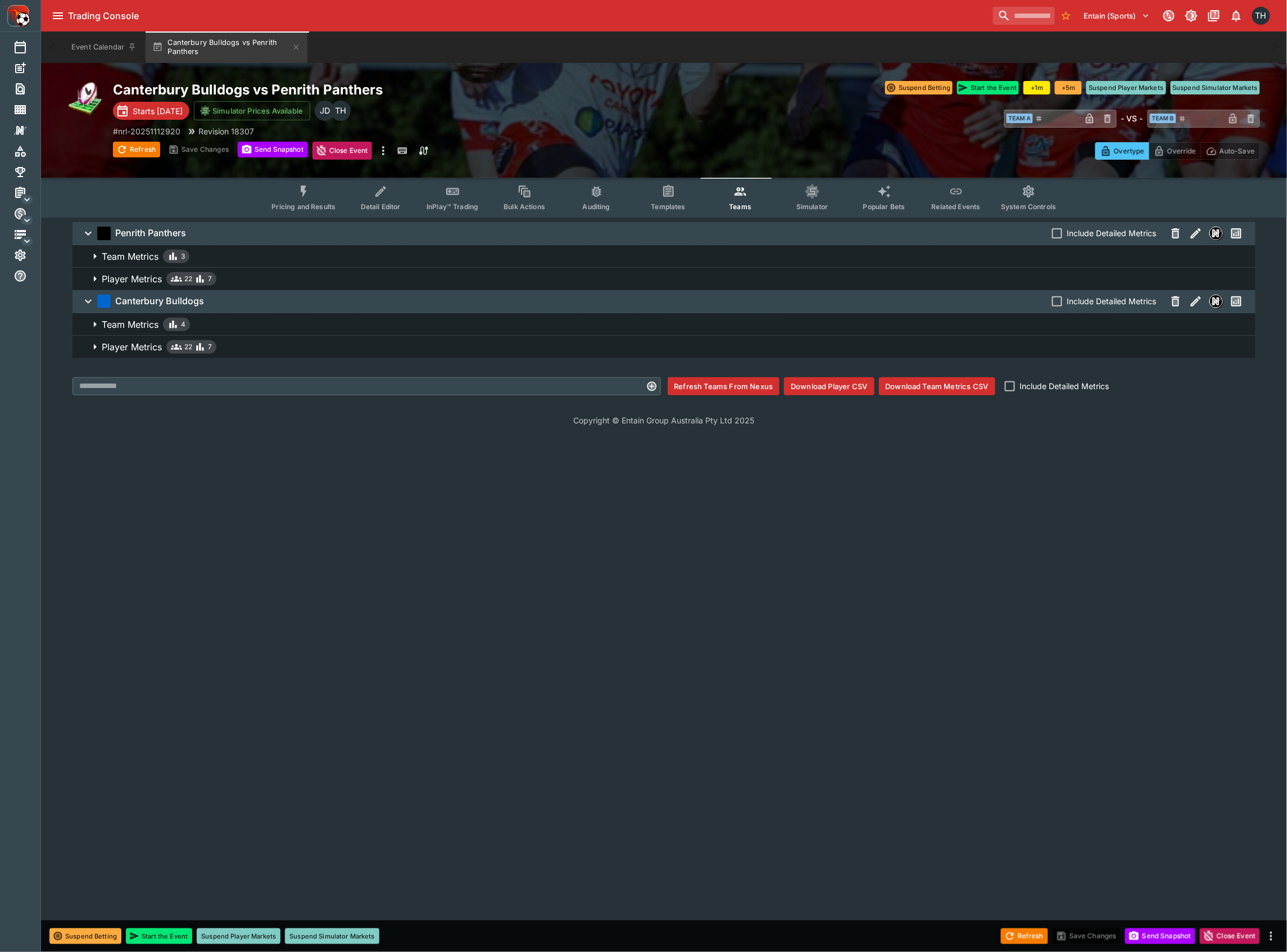
click at [283, 283] on span "Player Metrics 22 7" at bounding box center [674, 278] width 1145 height 13
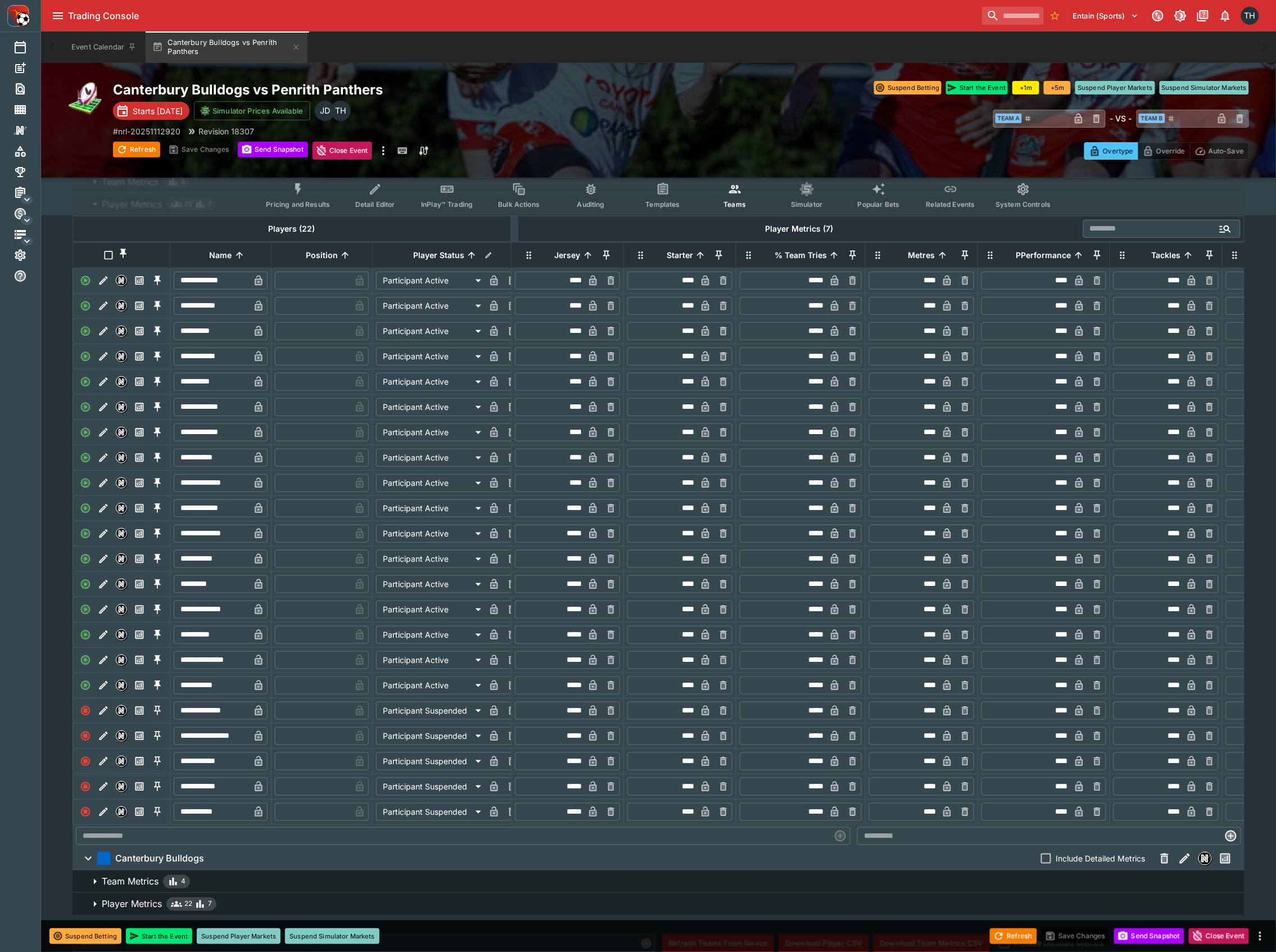
scroll to position [147, 0]
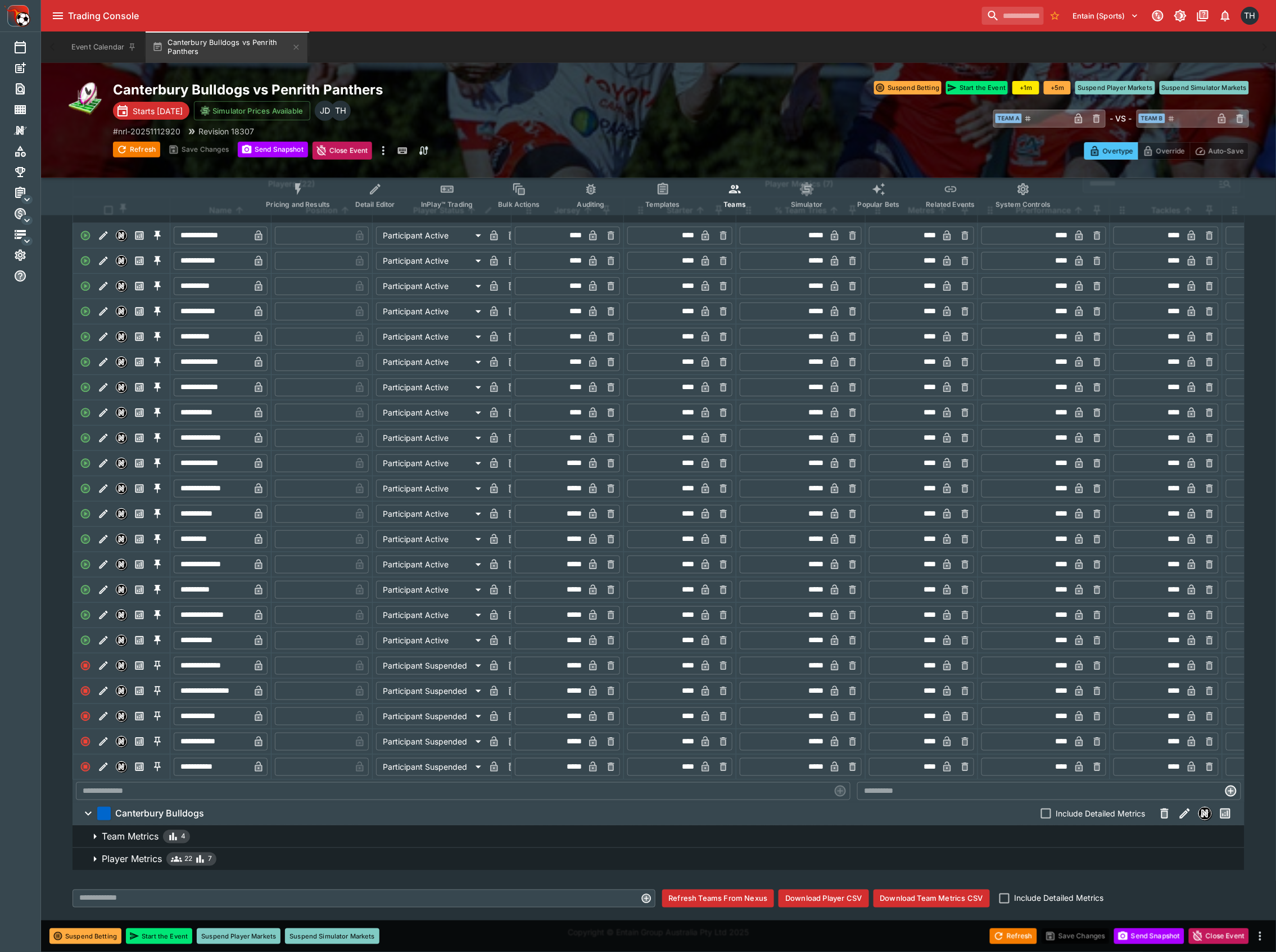
click at [765, 606] on input "*****" at bounding box center [784, 615] width 84 height 18
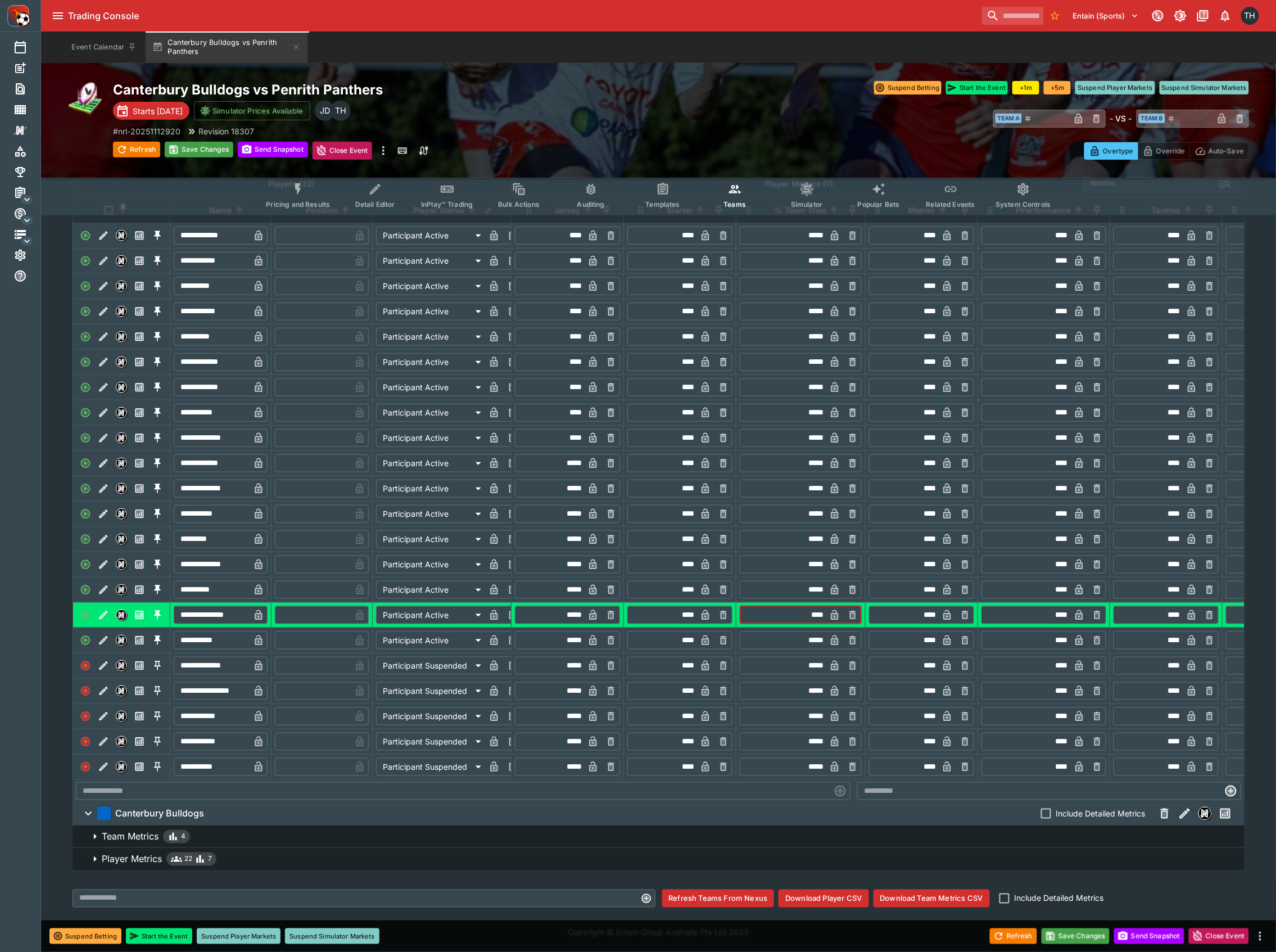
click at [765, 606] on input "****" at bounding box center [784, 615] width 84 height 18
click at [765, 736] on button "Save Changes" at bounding box center [1075, 935] width 69 height 16
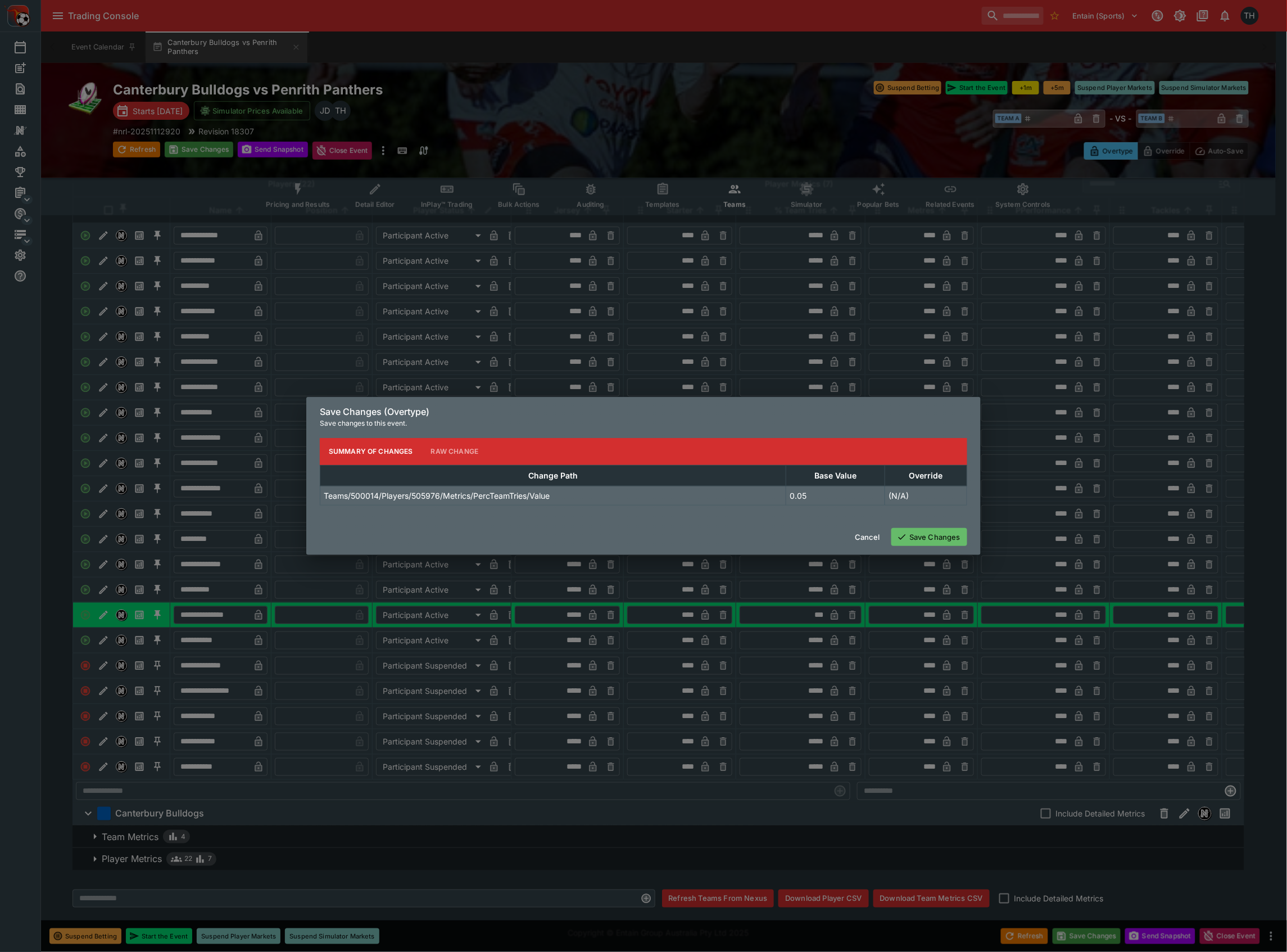
type input "*****"
drag, startPoint x: 933, startPoint y: 533, endPoint x: 936, endPoint y: 520, distance: 13.3
click at [765, 532] on button "Save Changes" at bounding box center [929, 537] width 76 height 18
